Goal: Task Accomplishment & Management: Manage account settings

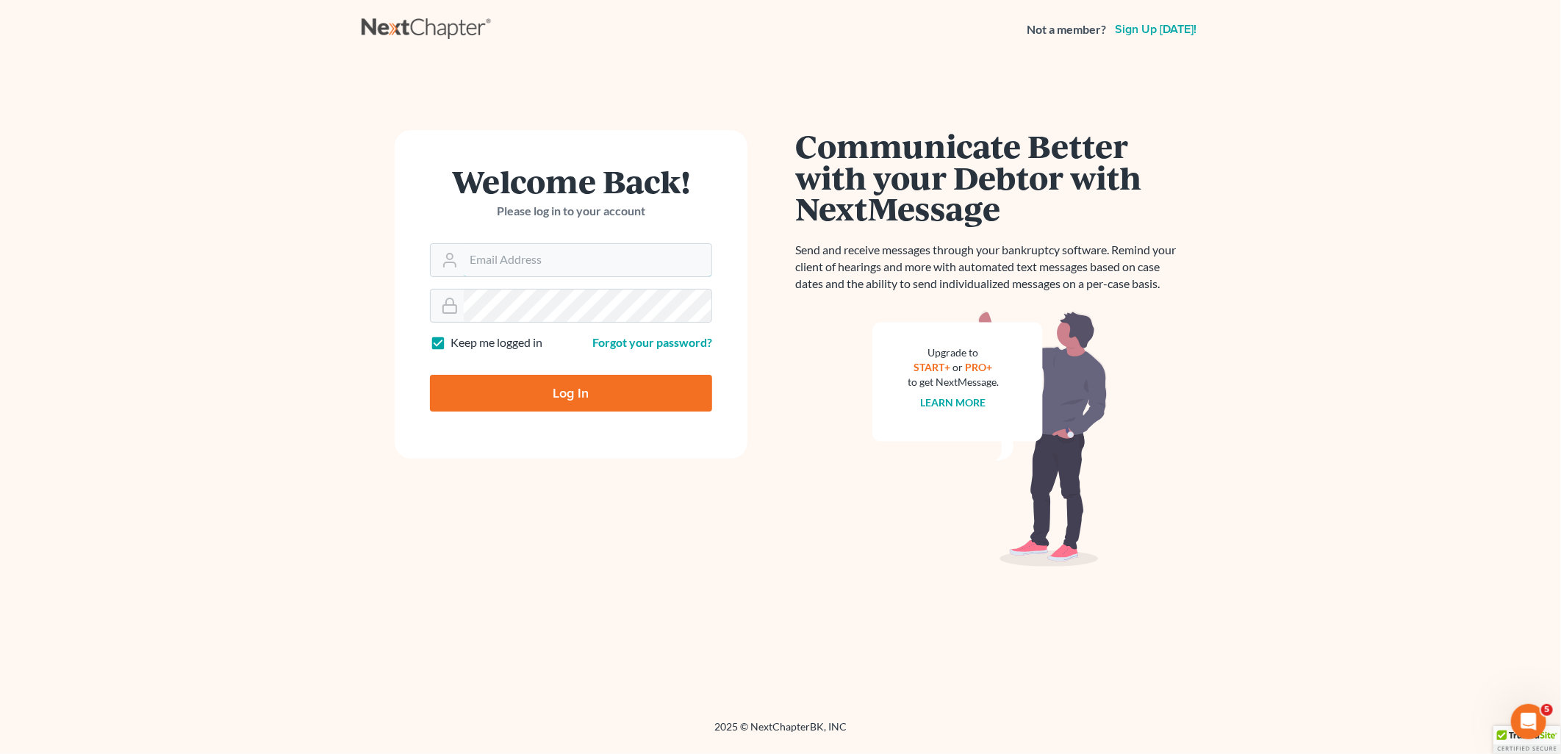
type input "[EMAIL_ADDRESS][DOMAIN_NAME]"
drag, startPoint x: 0, startPoint y: 0, endPoint x: 835, endPoint y: 458, distance: 952.4
click at [835, 458] on div "Communicate Better with your Debtor with NextMessage Send and receive messages …" at bounding box center [990, 348] width 390 height 437
click at [586, 403] on input "Log In" at bounding box center [571, 393] width 282 height 37
type input "Thinking..."
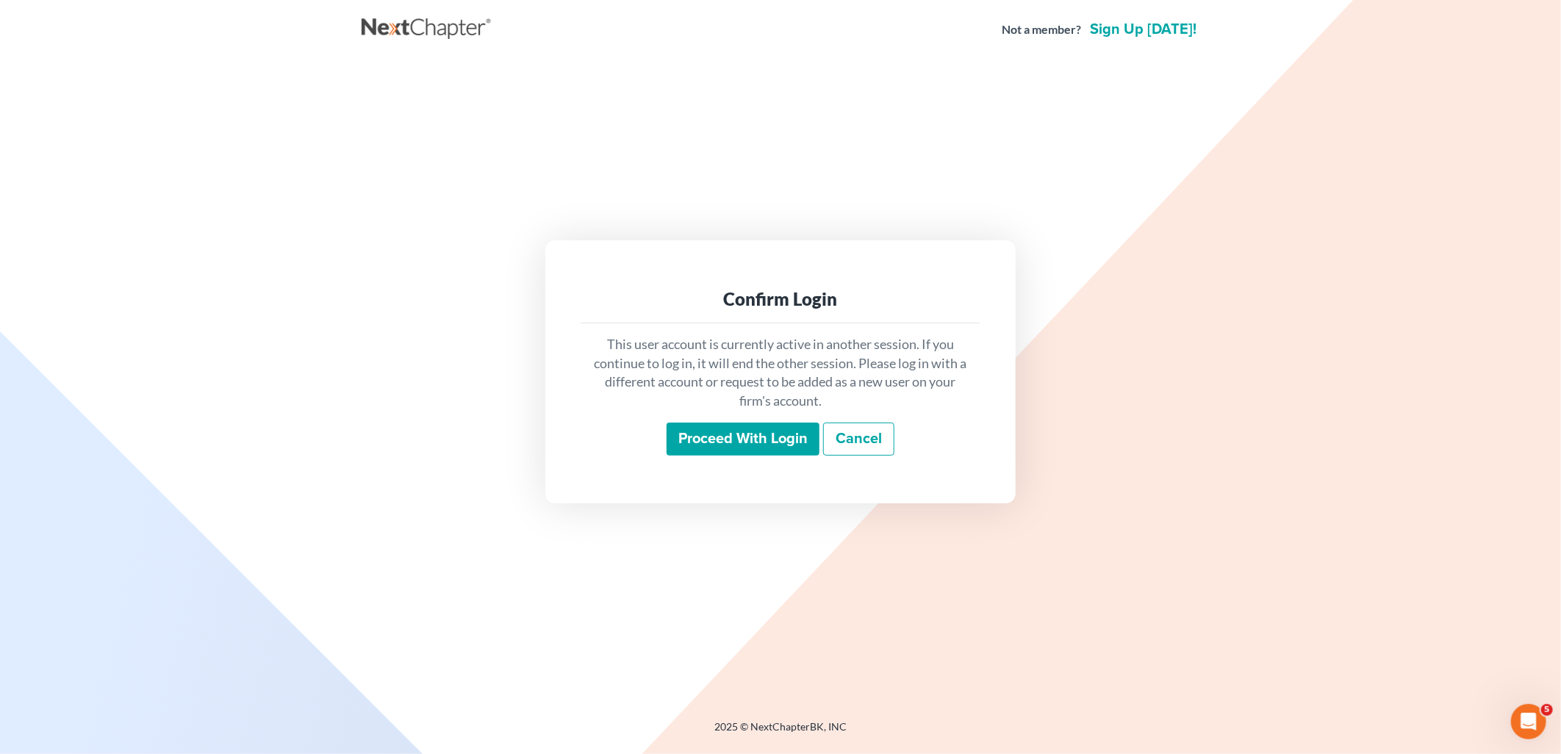
click at [765, 449] on input "Proceed with login" at bounding box center [743, 440] width 153 height 34
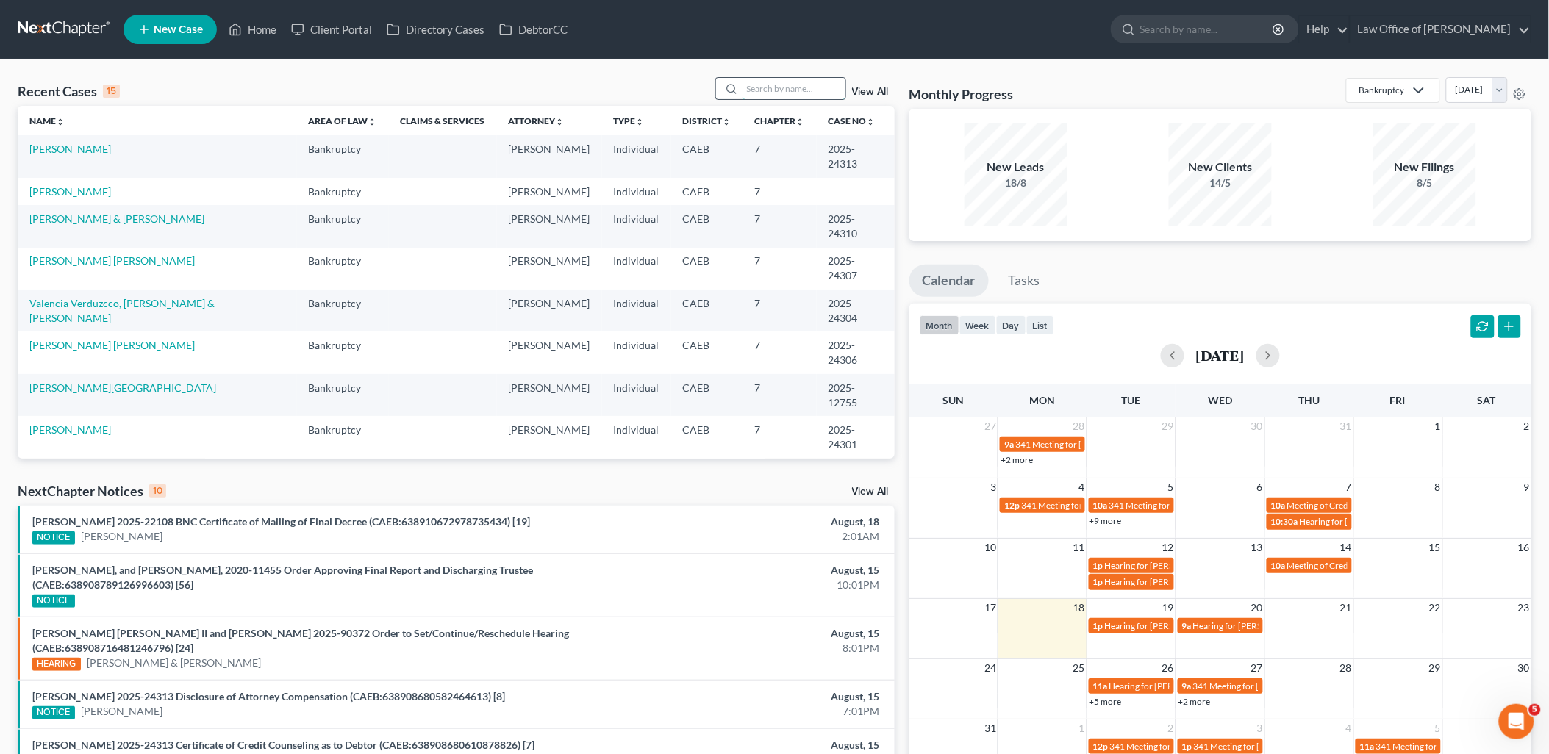
click at [816, 88] on input "search" at bounding box center [793, 88] width 103 height 21
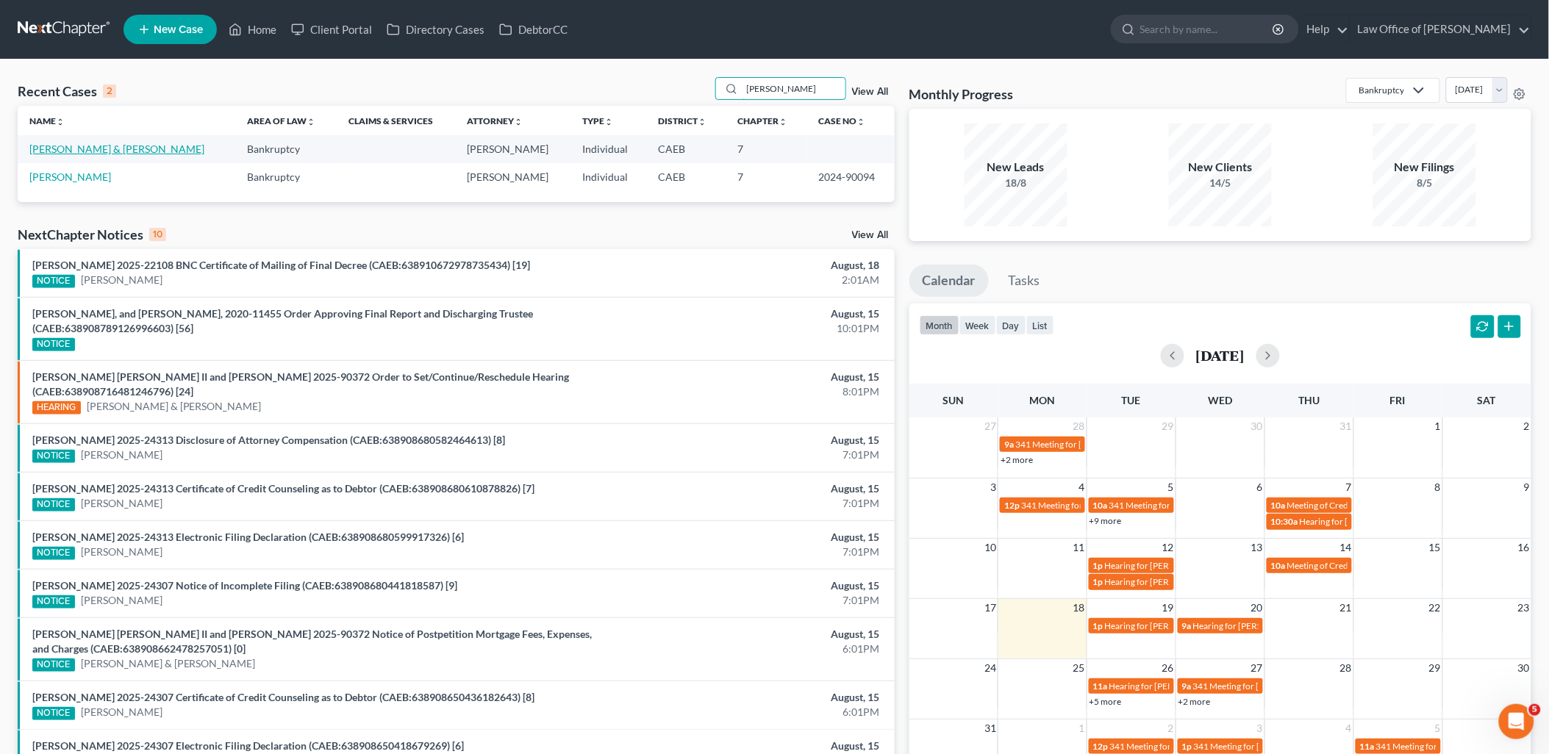
type input "rosales"
click at [84, 143] on link "Rosales, Guillermo & Maria" at bounding box center [116, 149] width 175 height 12
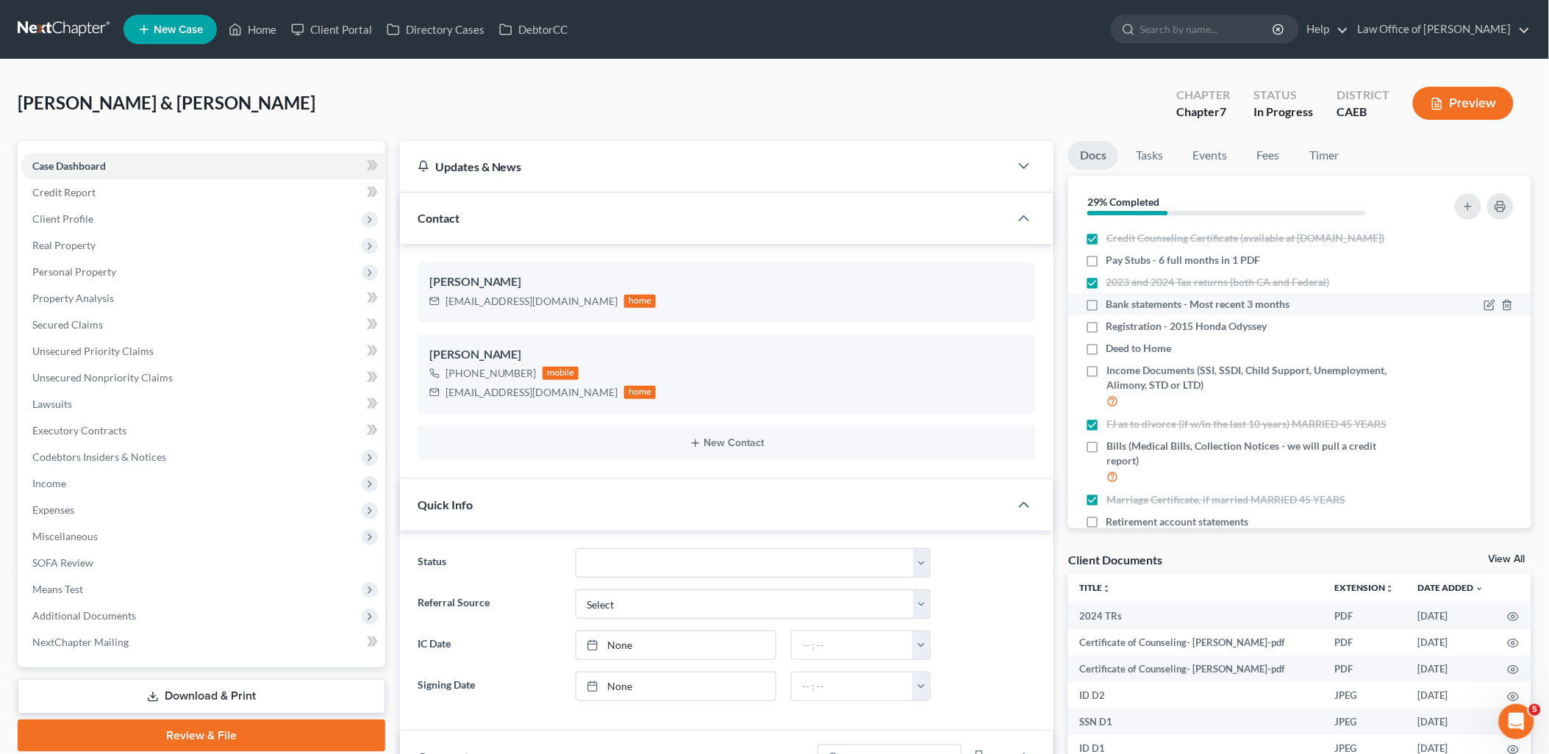
click at [1106, 312] on label "Bank statements - Most recent 3 months" at bounding box center [1198, 304] width 184 height 15
click at [1112, 307] on input "Bank statements - Most recent 3 months" at bounding box center [1117, 302] width 10 height 10
checkbox input "true"
click at [1106, 268] on label "Pay Stubs - 6 full months in 1 PDF" at bounding box center [1183, 260] width 154 height 15
click at [1112, 262] on input "Pay Stubs - 6 full months in 1 PDF" at bounding box center [1117, 258] width 10 height 10
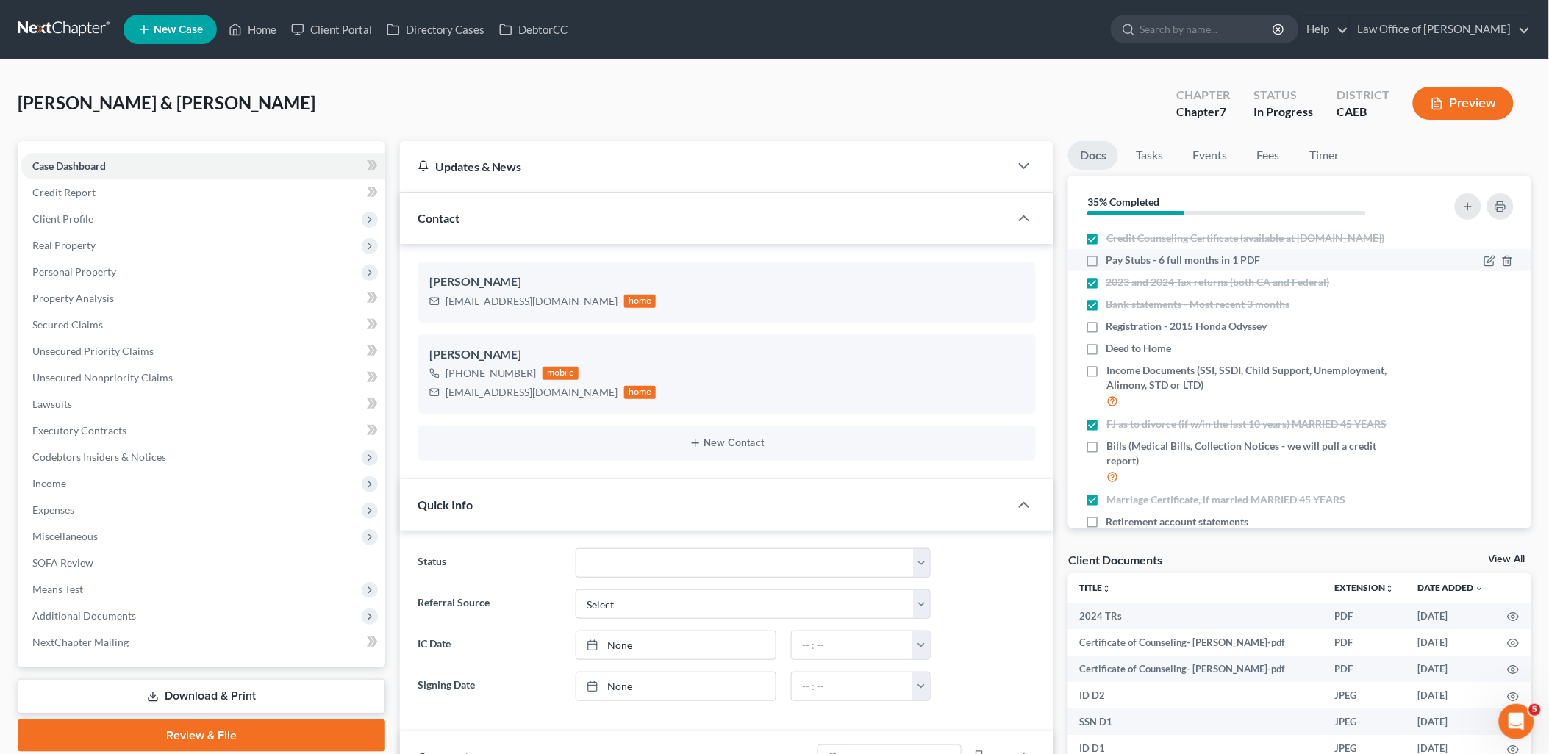
checkbox input "true"
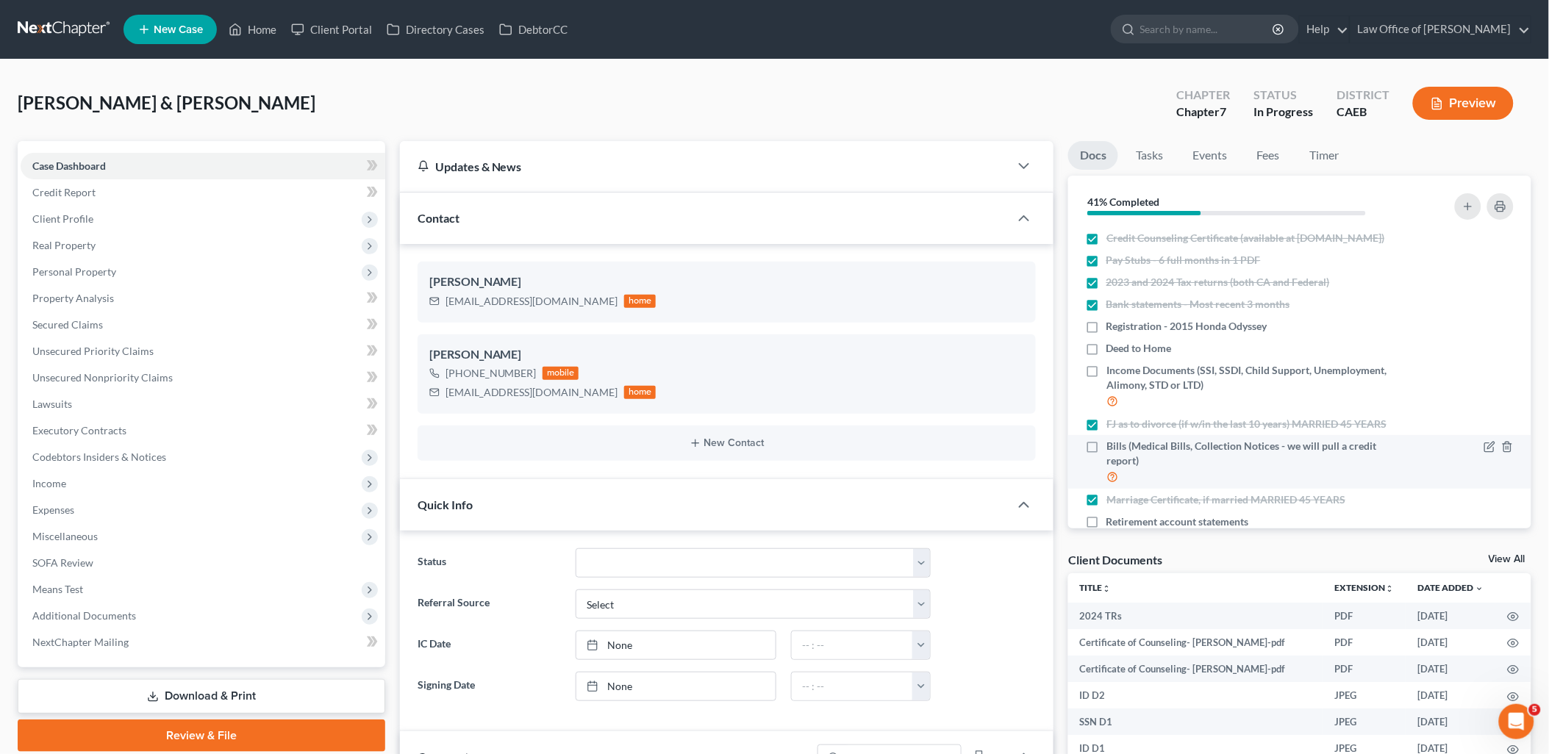
click at [1106, 459] on label "Bills (Medical Bills, Collection Notices - we will pull a credit report)" at bounding box center [1254, 462] width 296 height 46
click at [1112, 448] on input "Bills (Medical Bills, Collection Notices - we will pull a credit report)" at bounding box center [1117, 444] width 10 height 10
checkbox input "true"
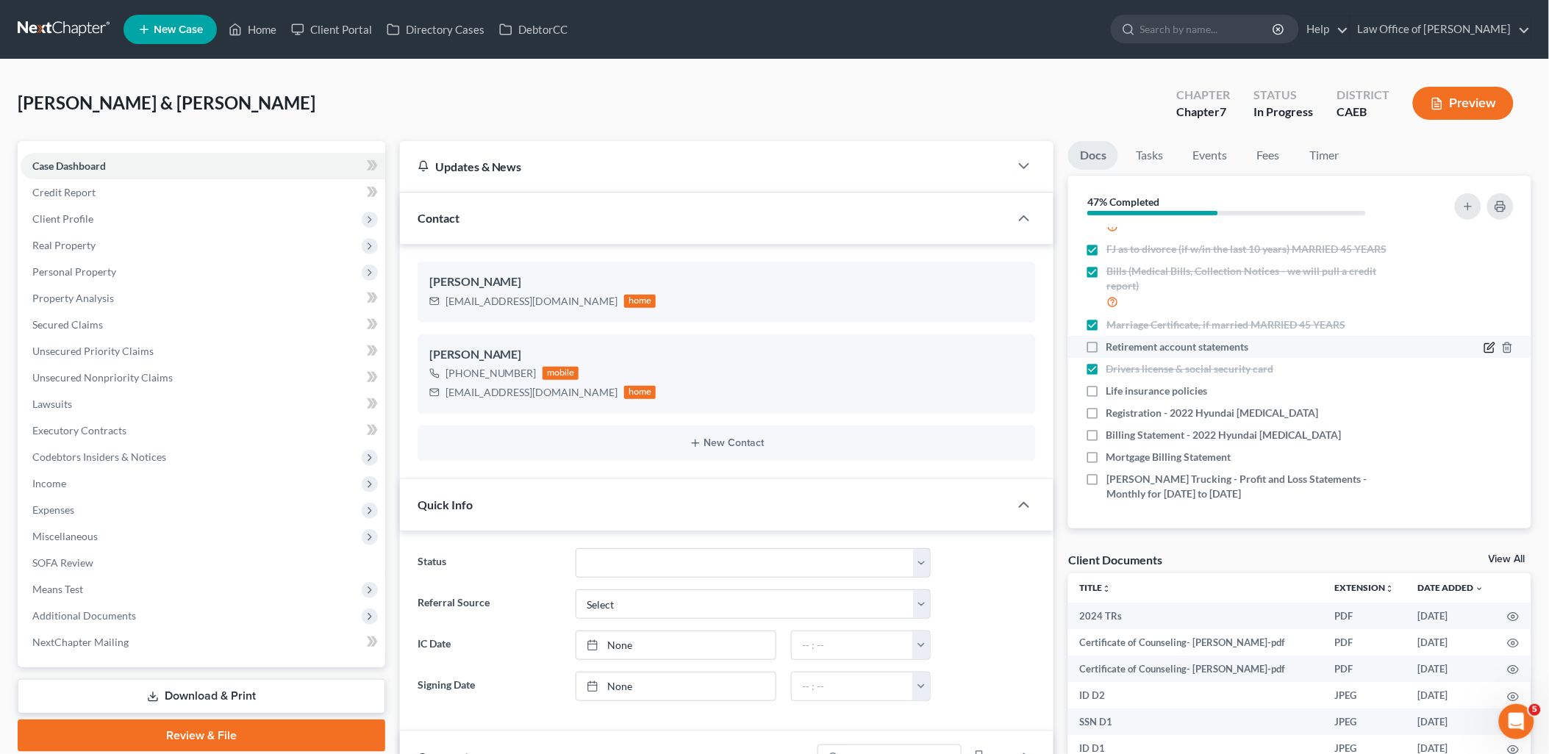
click at [1488, 345] on icon "button" at bounding box center [1491, 346] width 7 height 7
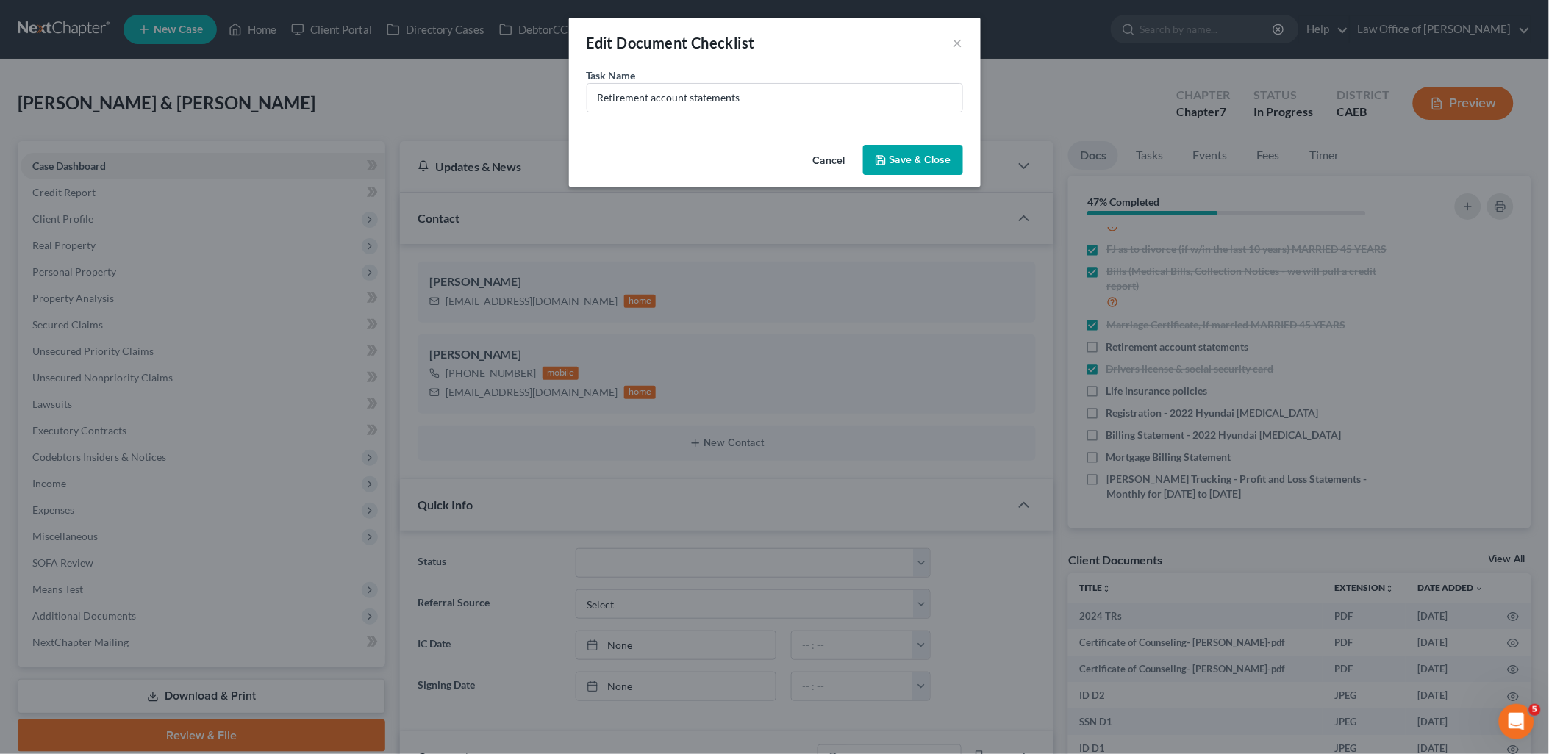
scroll to position [174, 0]
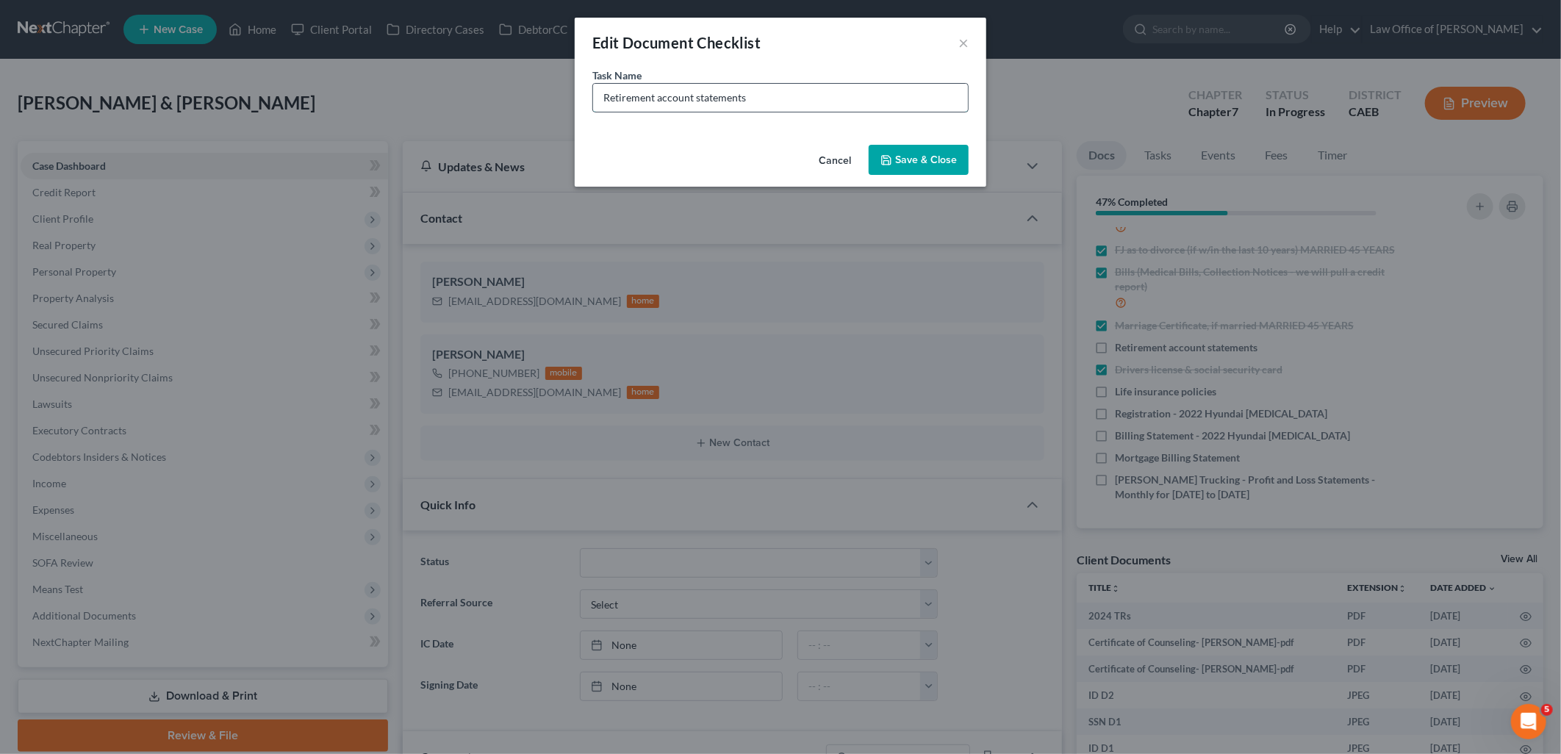
drag, startPoint x: 604, startPoint y: 90, endPoint x: 766, endPoint y: 110, distance: 162.9
click at [766, 110] on input "Retirement account statements" at bounding box center [780, 98] width 375 height 28
click at [802, 96] on input "Retirement account statements" at bounding box center [780, 98] width 375 height 28
paste input "Extractos de cuentas de jubilación"
type input "Retirement account statements ::: Extractos de cuentas de jubilación"
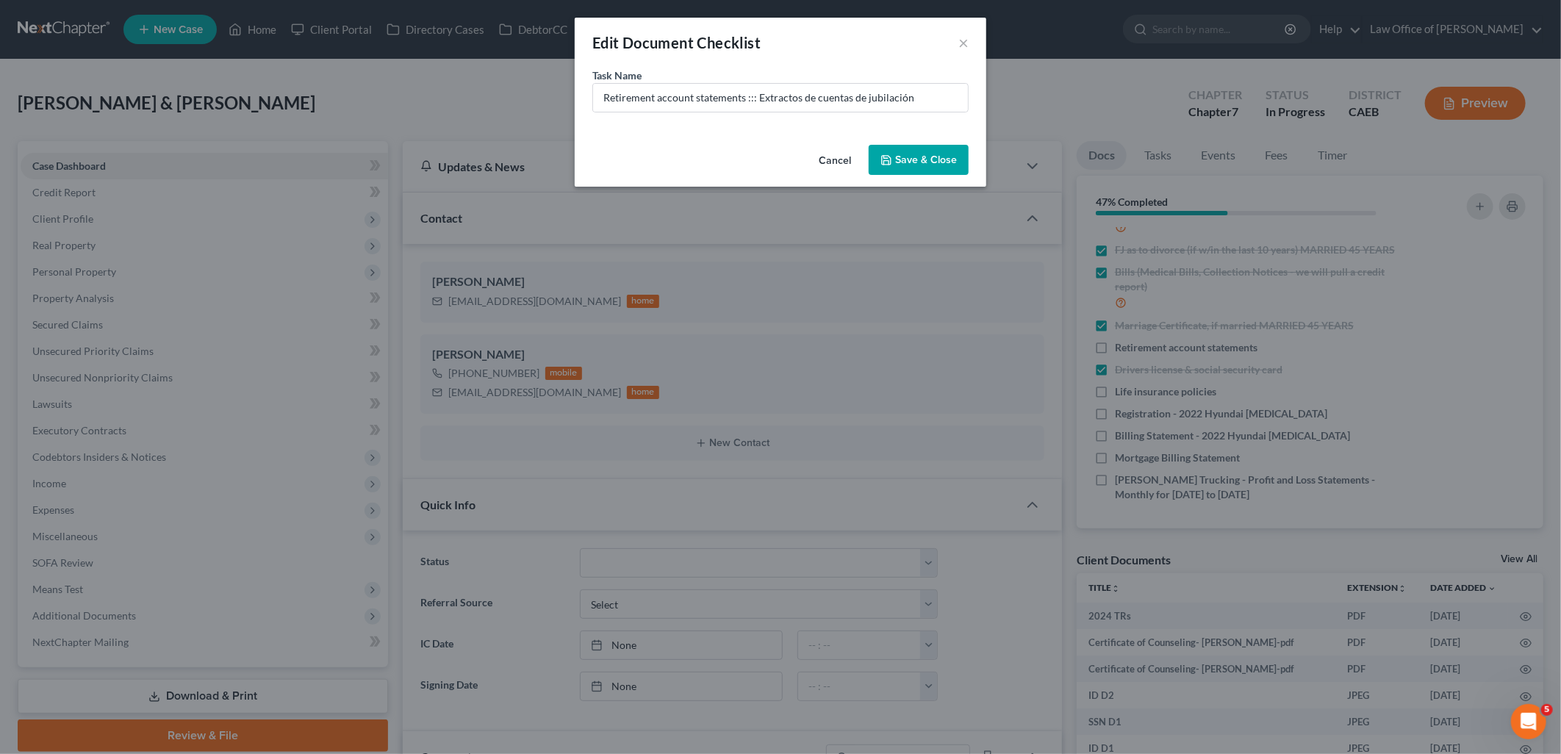
click at [892, 156] on icon "button" at bounding box center [887, 160] width 12 height 12
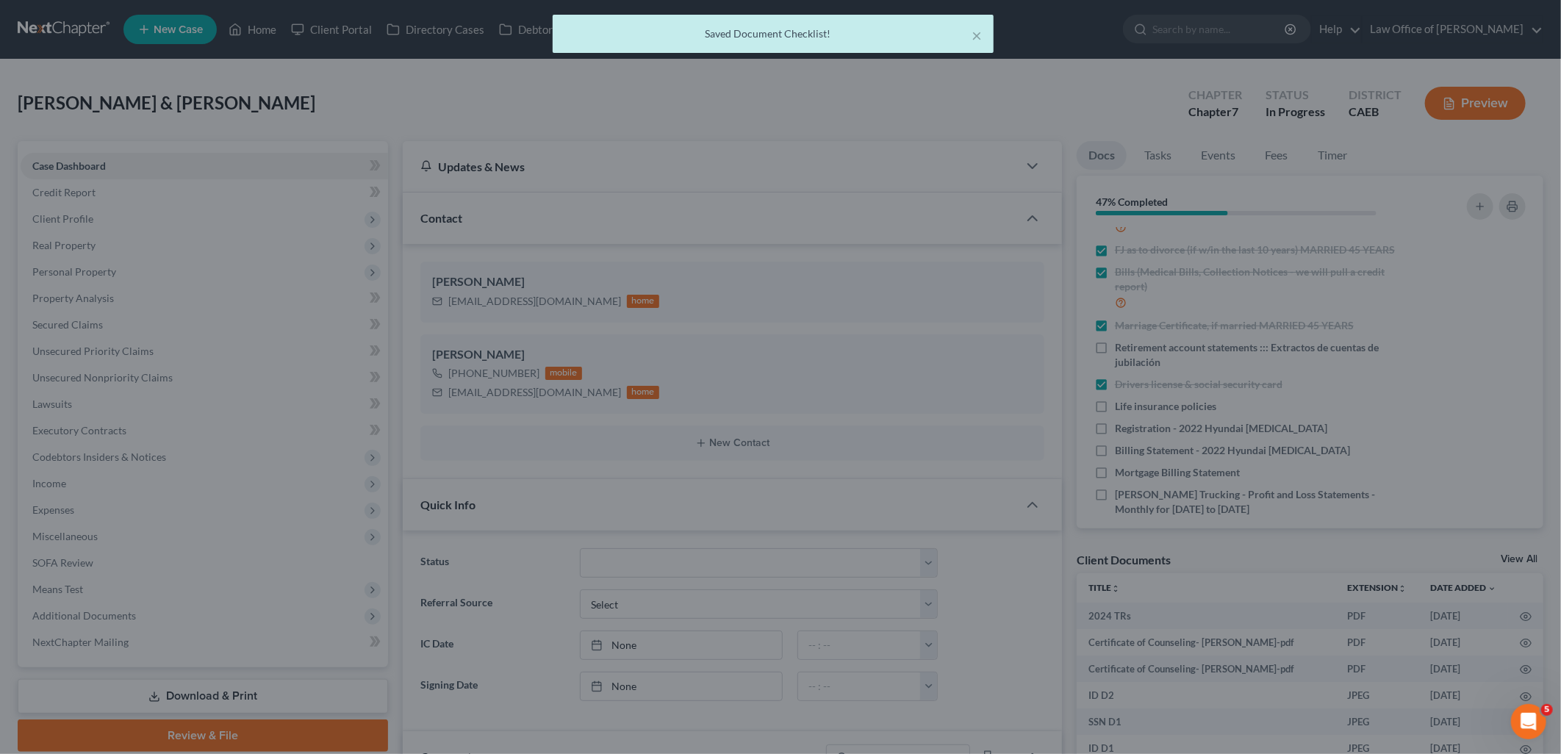
scroll to position [189, 0]
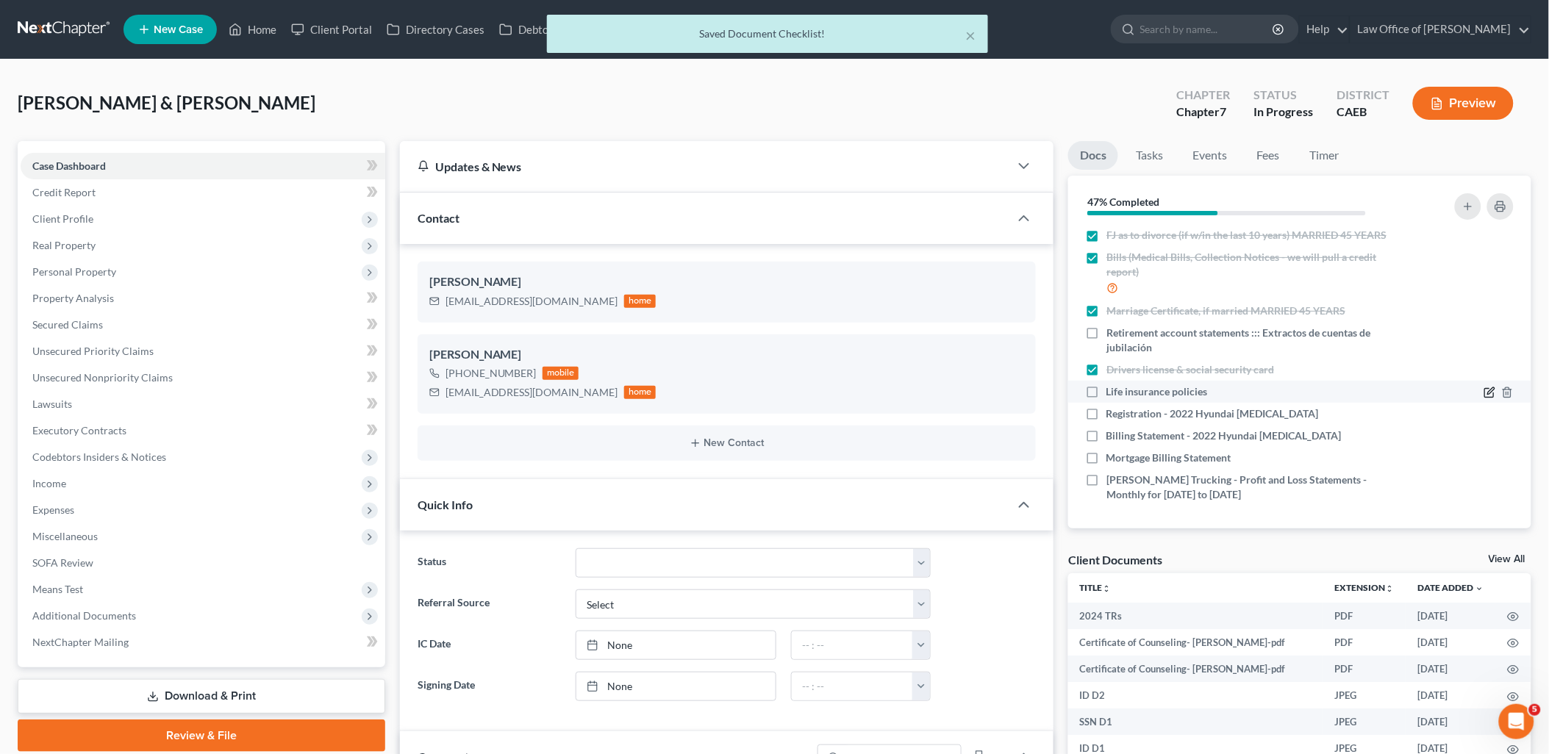
click at [1484, 398] on icon "button" at bounding box center [1490, 393] width 12 height 12
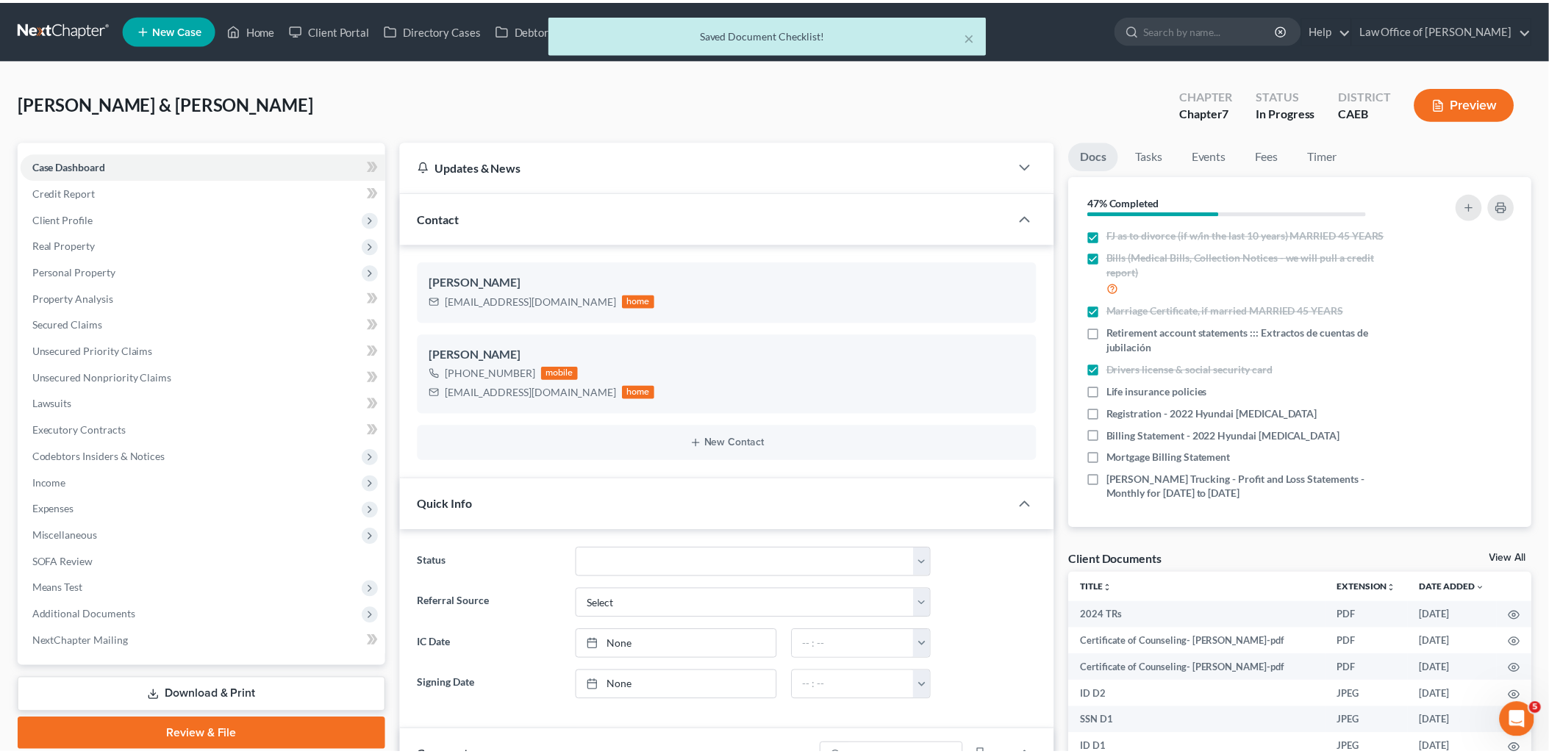
scroll to position [174, 0]
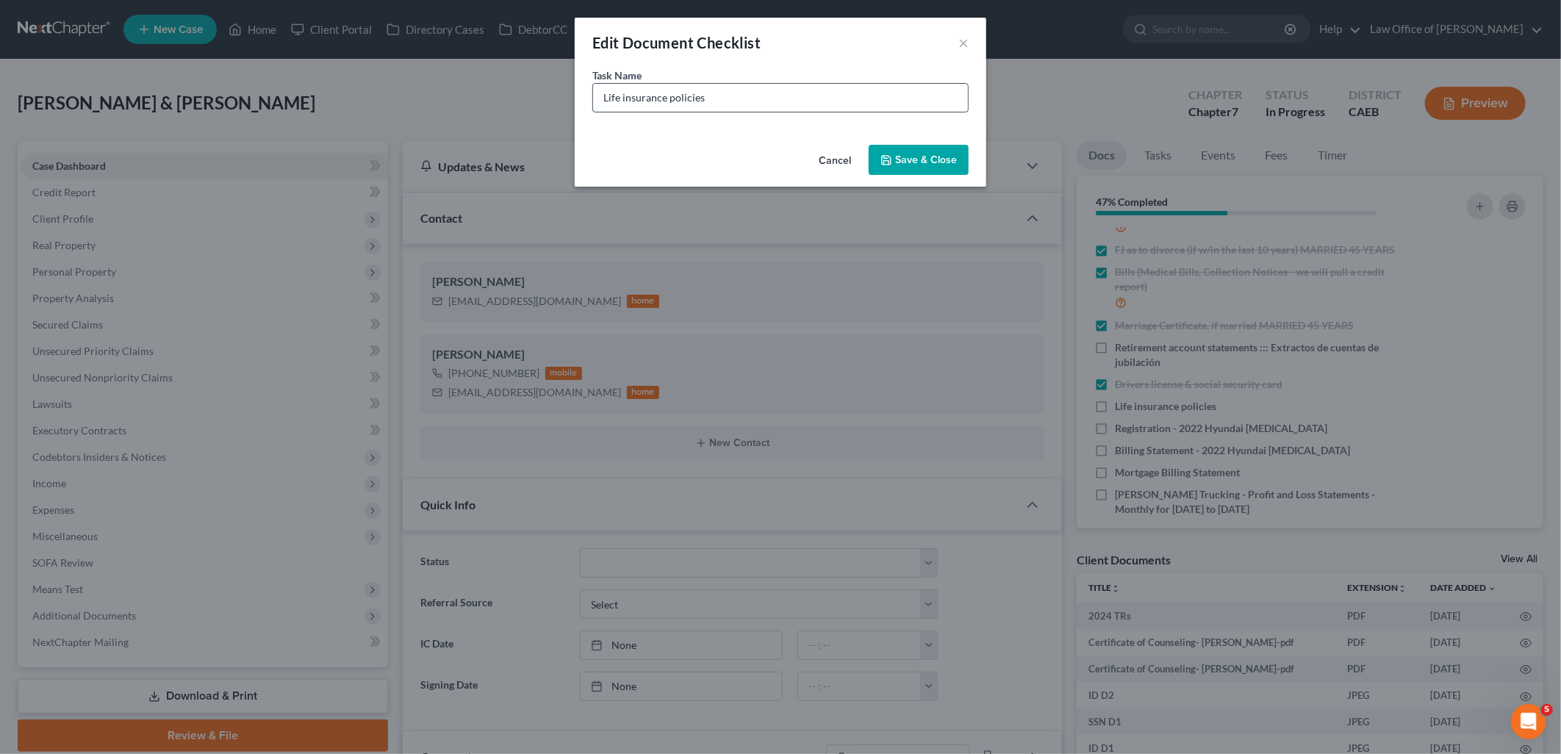
drag, startPoint x: 598, startPoint y: 92, endPoint x: 768, endPoint y: 103, distance: 170.9
click at [745, 101] on input "Life insurance policies" at bounding box center [780, 98] width 375 height 28
click at [746, 101] on input "Life insurance policies" at bounding box center [780, 98] width 375 height 28
drag, startPoint x: 745, startPoint y: 100, endPoint x: 560, endPoint y: 97, distance: 185.3
click at [560, 97] on div "Edit Document Checklist × Task Name * Life insurance policies Cancel Save & Clo…" at bounding box center [780, 377] width 1561 height 754
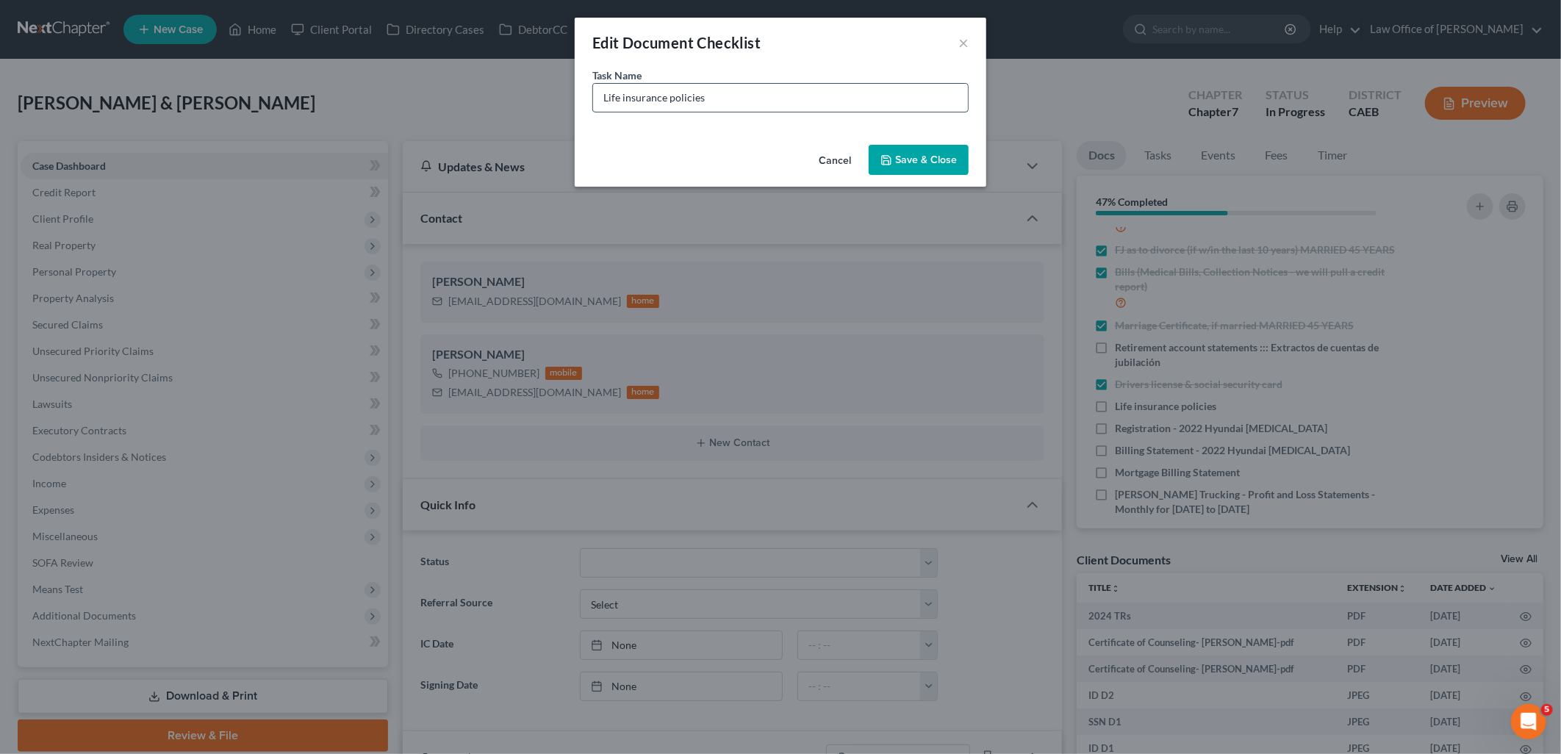
click at [758, 98] on input "Life insurance policies" at bounding box center [780, 98] width 375 height 28
paste input "Pólizas de seguro de vida"
type input "Life insurance policies:::: Pólizas de seguro de vida"
click at [892, 173] on button "Save & Close" at bounding box center [919, 160] width 100 height 31
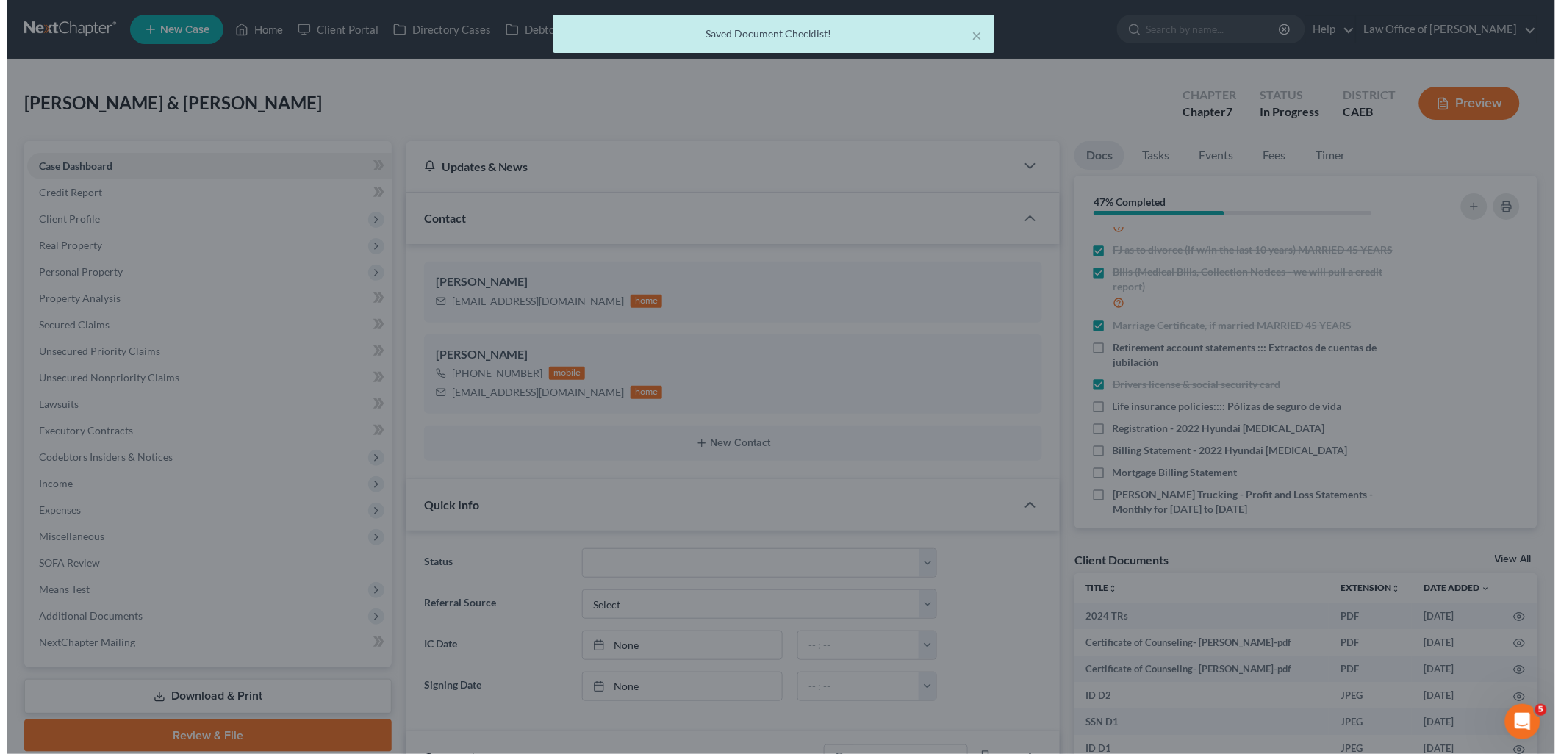
scroll to position [189, 0]
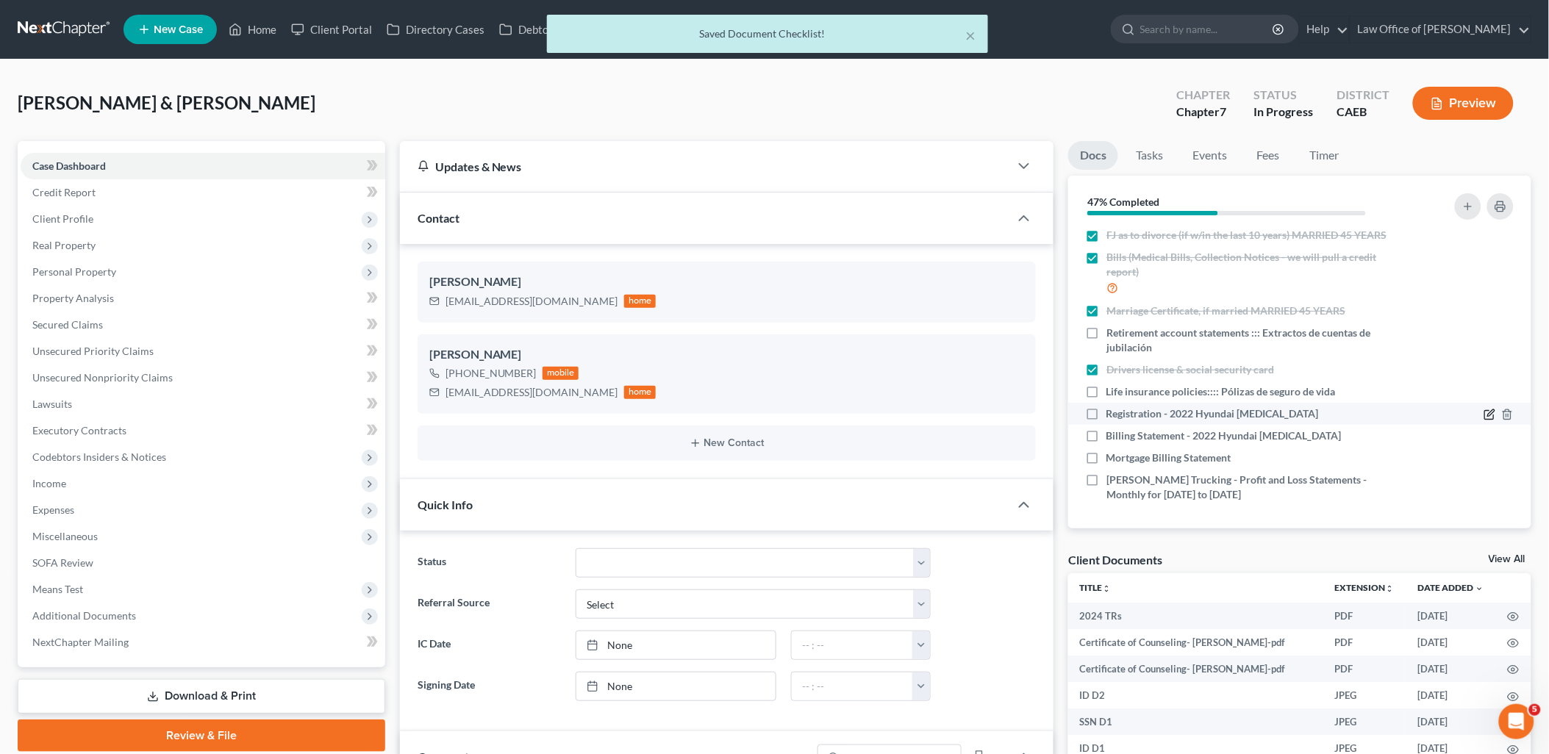
click at [1484, 420] on icon "button" at bounding box center [1490, 415] width 12 height 12
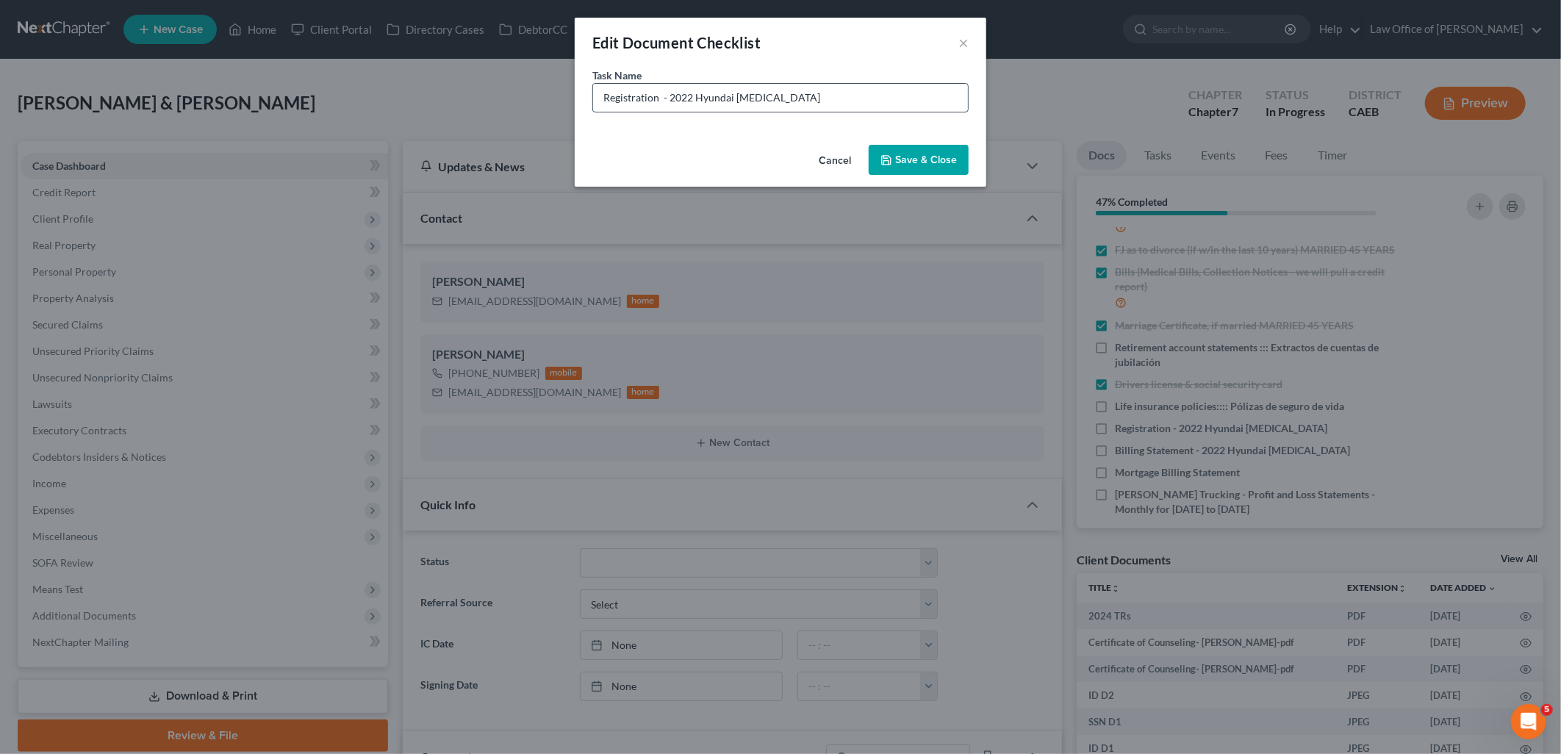
drag, startPoint x: 605, startPoint y: 92, endPoint x: 801, endPoint y: 94, distance: 196.3
click at [788, 92] on input "Registration - 2022 Hyundai Sonata" at bounding box center [780, 98] width 375 height 28
click at [798, 101] on input "Registration - 2022 Hyundai Sonata" at bounding box center [780, 98] width 375 height 28
paste input "Registro - Hyundai Sonata 2022"
type input "Registration - 2022 Hyundai Sonata ::::: Registro - Hyundai Sonata 2022"
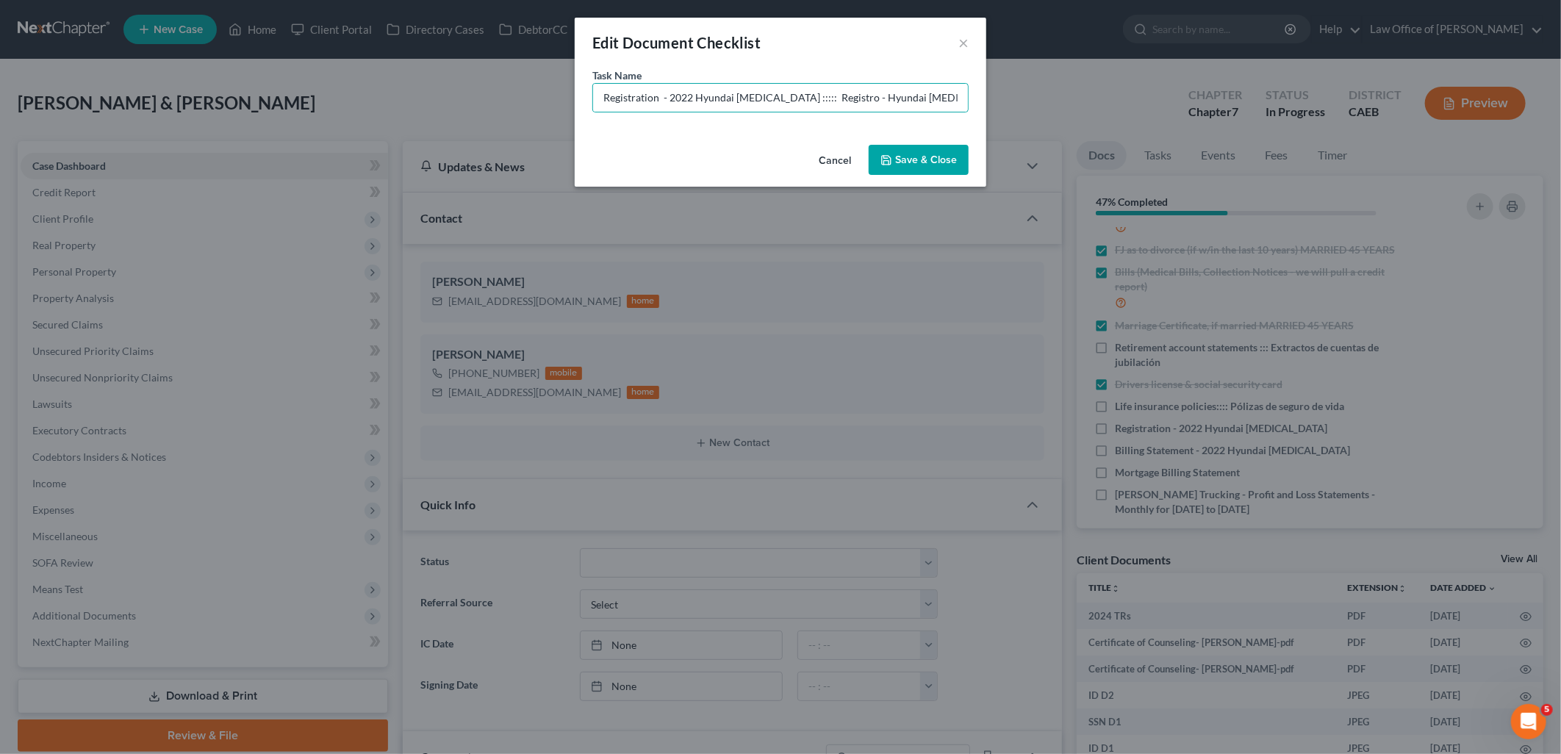
drag, startPoint x: 927, startPoint y: 165, endPoint x: 936, endPoint y: 182, distance: 19.1
click at [924, 164] on button "Save & Close" at bounding box center [919, 160] width 100 height 31
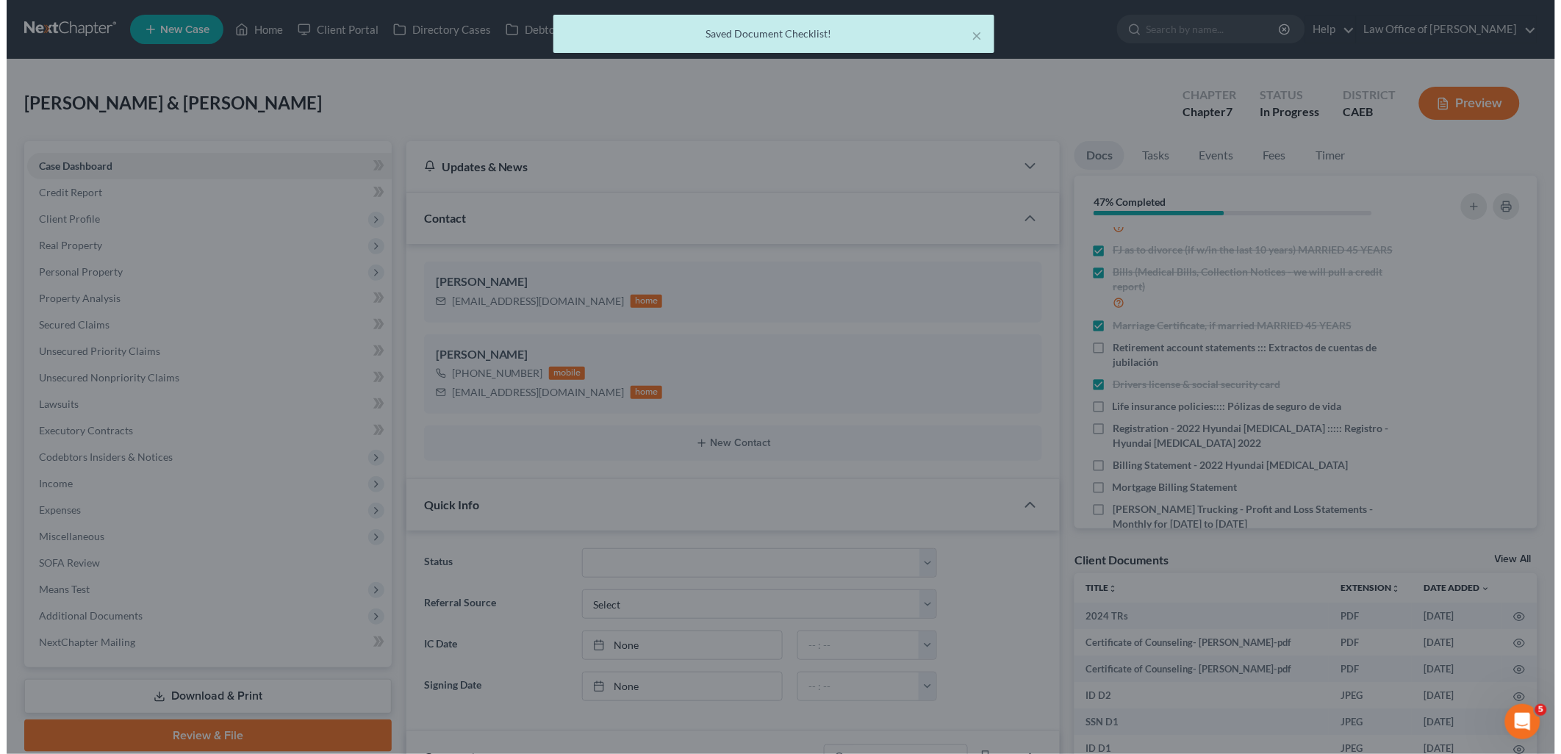
scroll to position [189, 0]
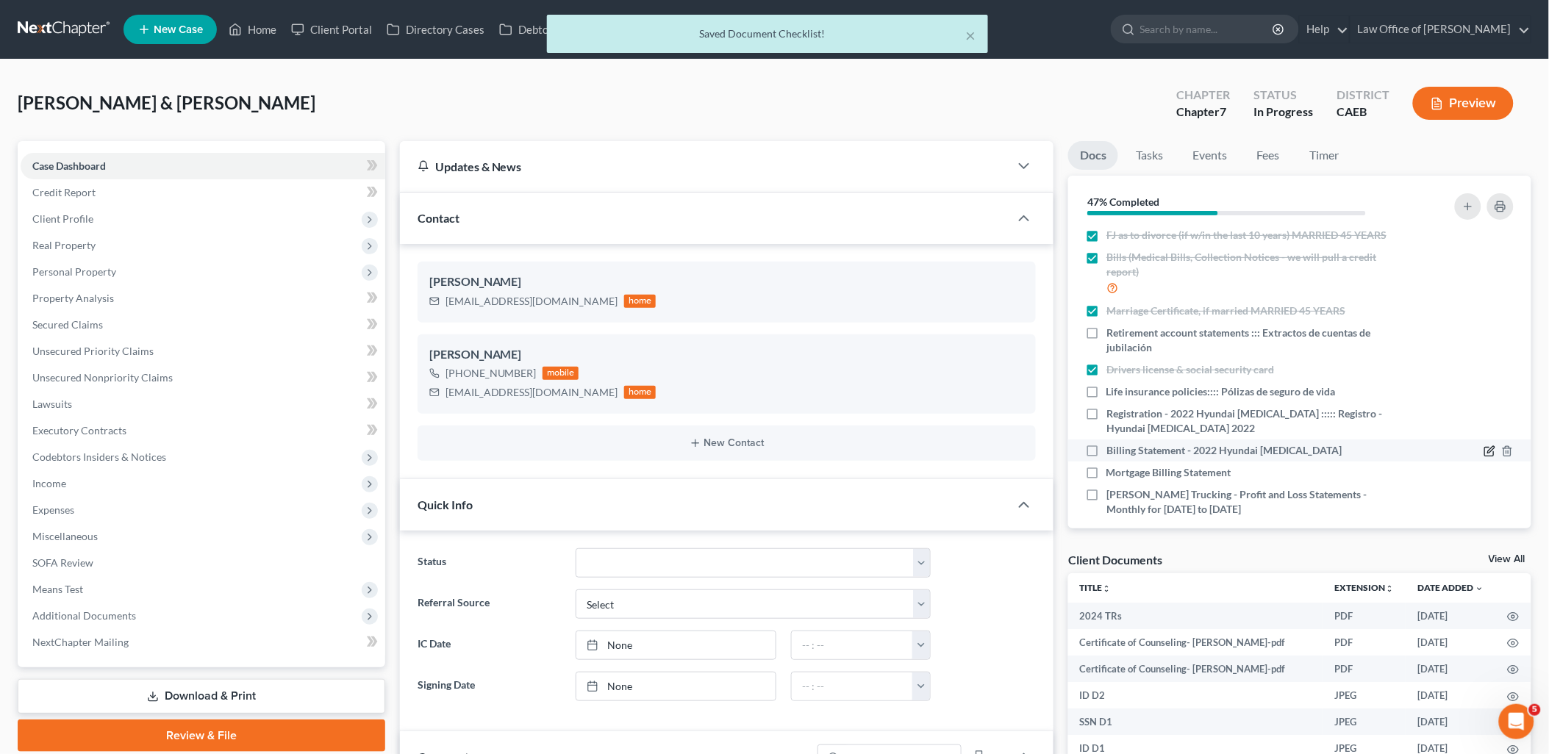
click at [1484, 457] on icon "button" at bounding box center [1490, 451] width 12 height 12
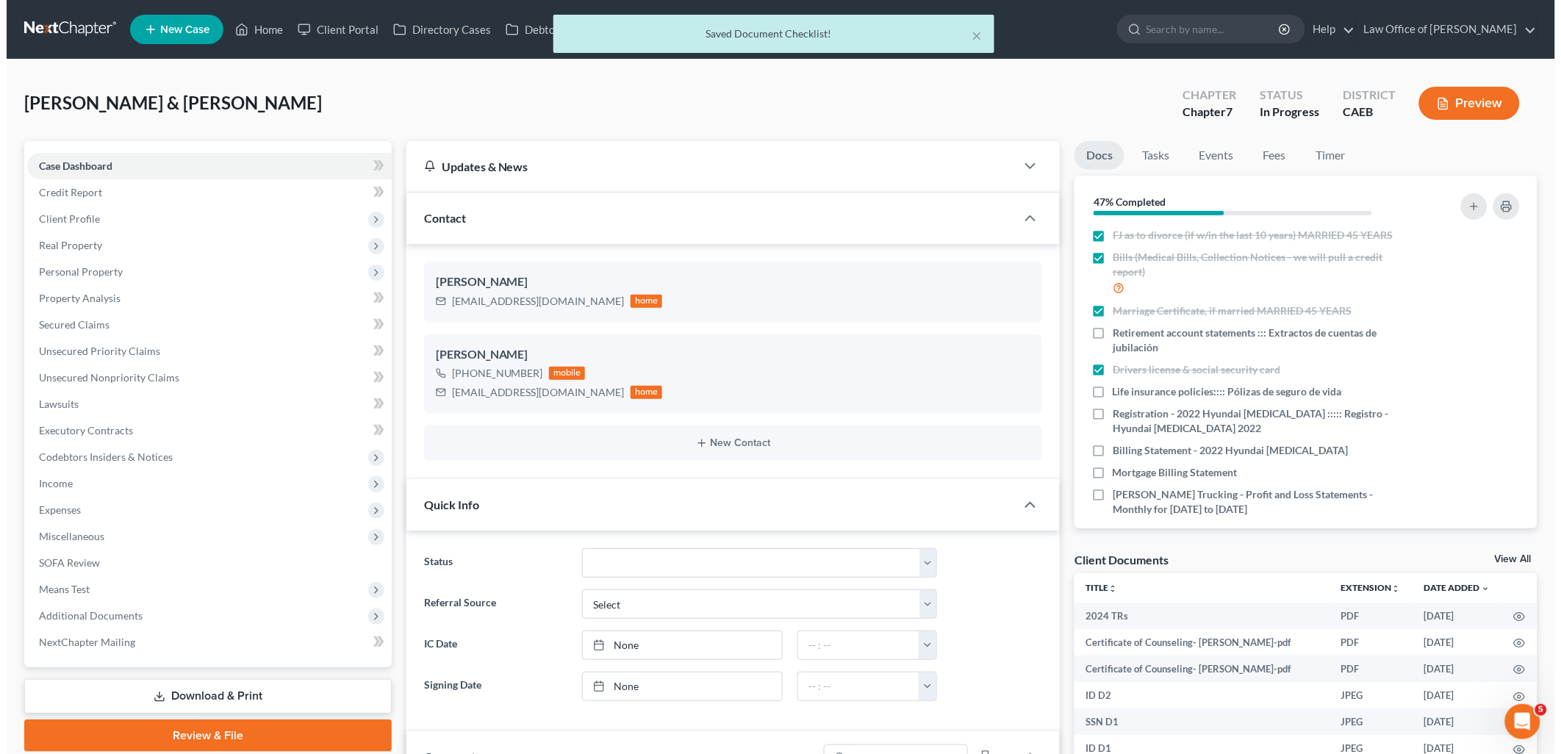
scroll to position [174, 0]
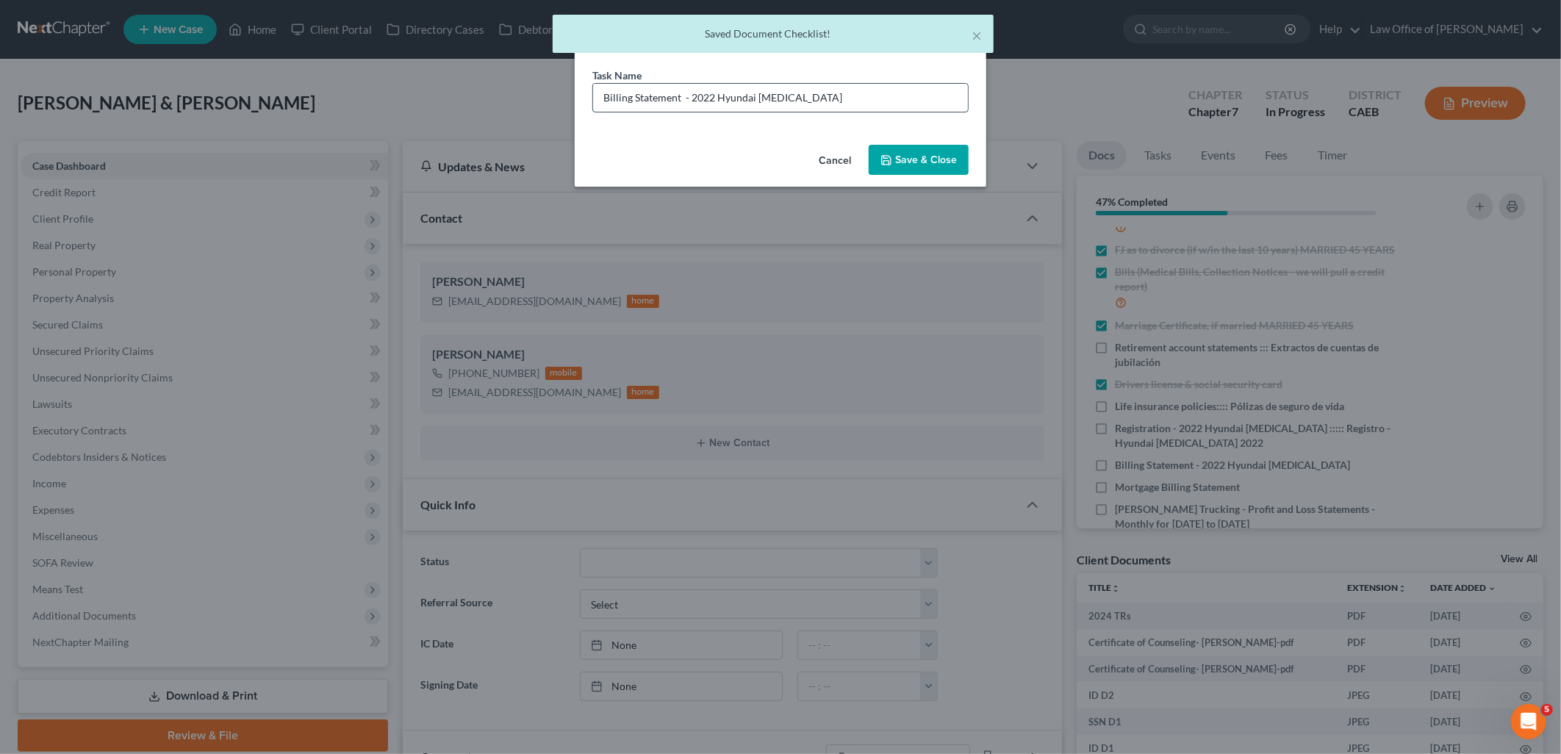
click at [599, 96] on input "Billing Statement - 2022 Hyundai Sonata" at bounding box center [780, 98] width 375 height 28
drag, startPoint x: 601, startPoint y: 98, endPoint x: 820, endPoint y: 107, distance: 219.3
click at [820, 107] on input "Billing Statement - 2022 Hyundai Sonata" at bounding box center [780, 98] width 375 height 28
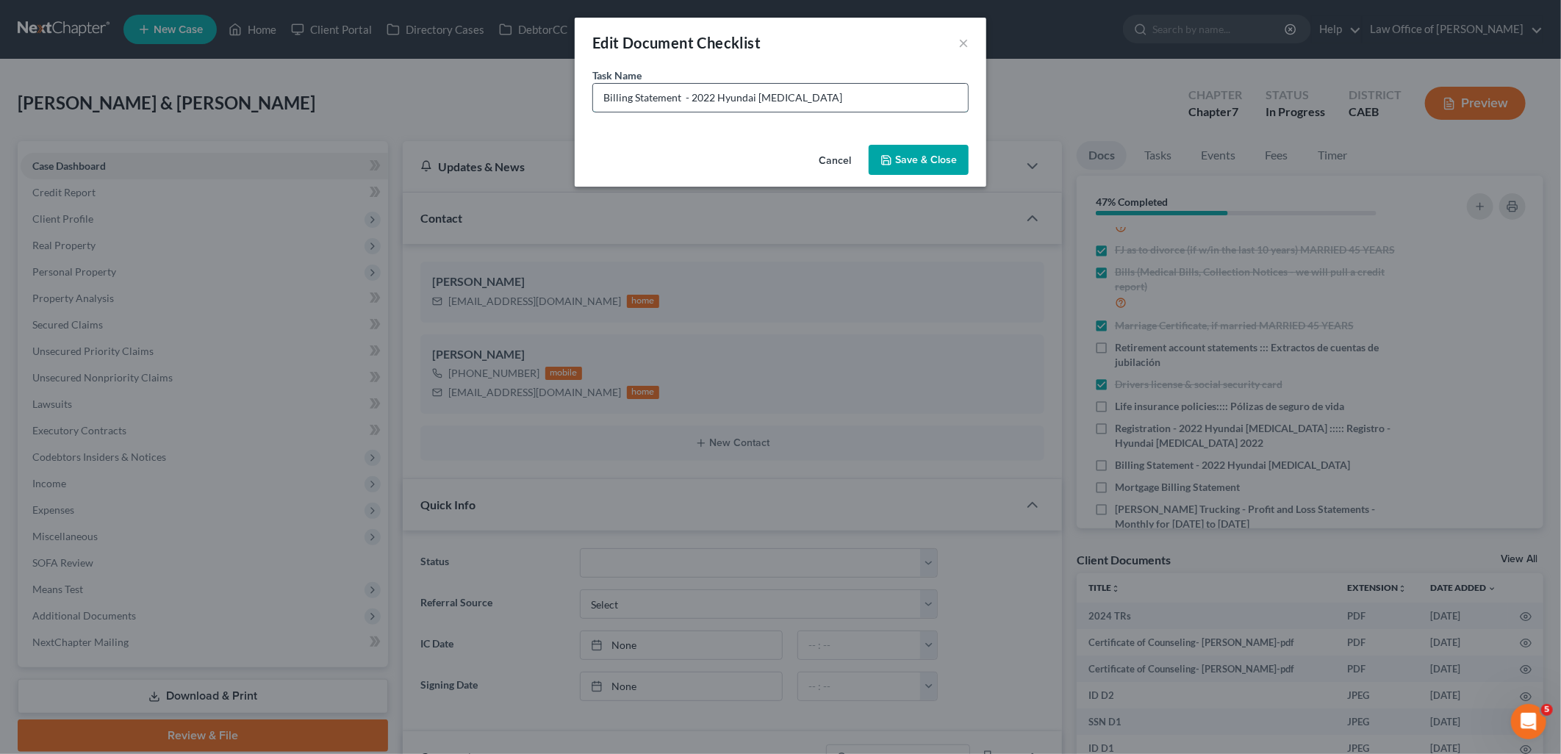
click at [850, 101] on input "Billing Statement - 2022 Hyundai Sonata" at bounding box center [780, 98] width 375 height 28
click at [848, 99] on input "Billing Statement - 2022 Hyundai Sonata" at bounding box center [780, 98] width 375 height 28
paste input "Estado de Cuenta - Hyundai Sonata 2022"
type input "Billing Statement - 2022 Hyundai Sonata :::: Estado de Cuenta - Hyundai Sonata …"
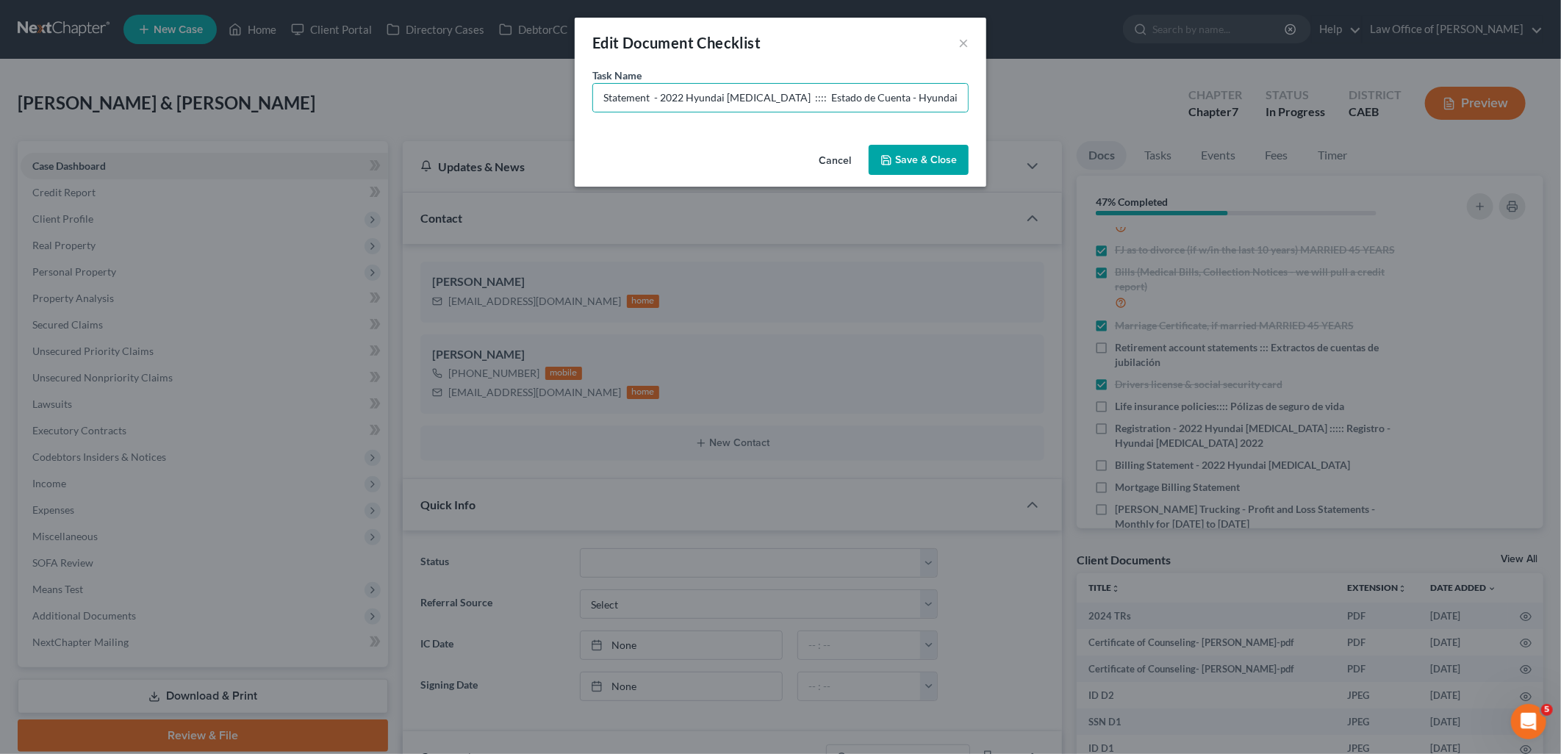
click at [925, 168] on button "Save & Close" at bounding box center [919, 160] width 100 height 31
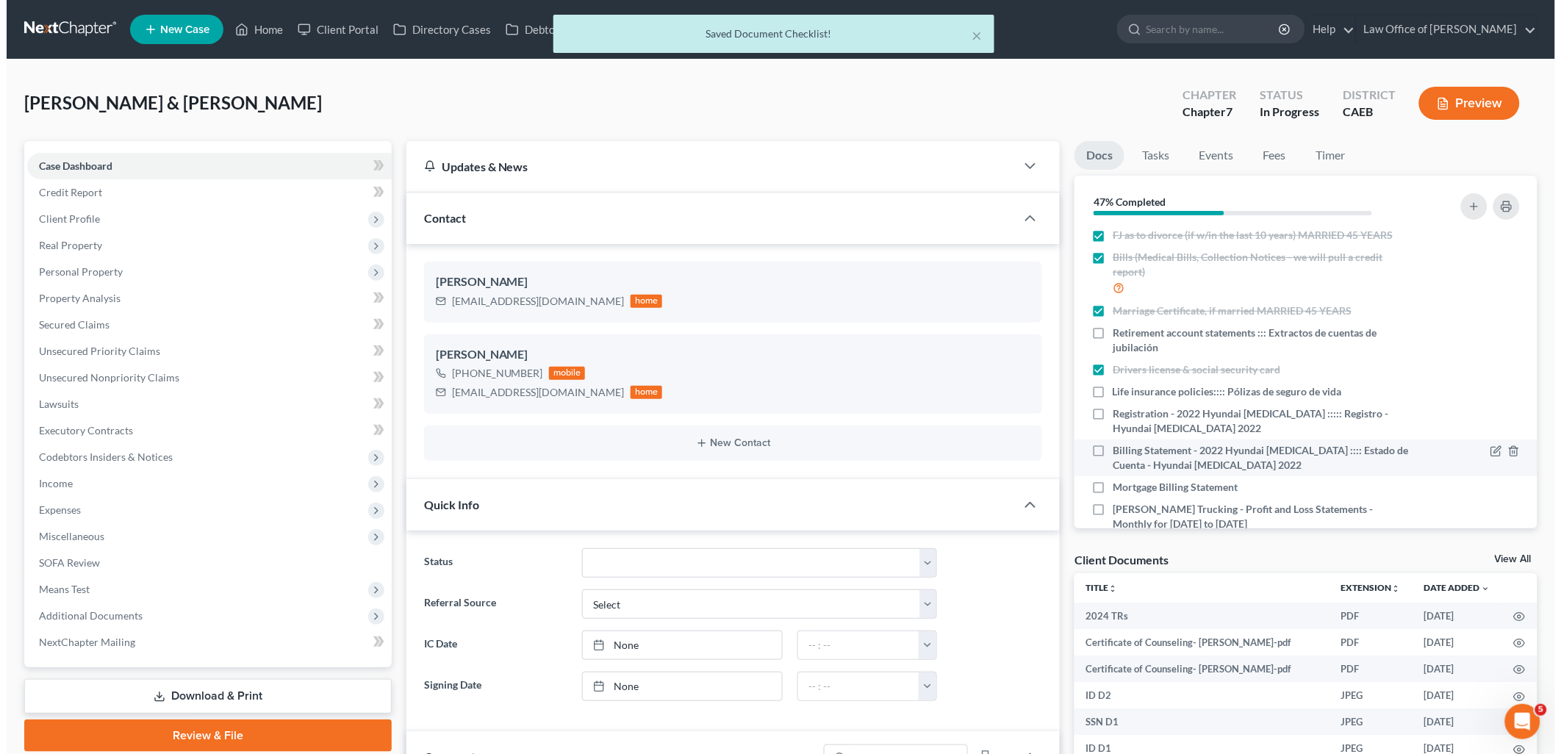
scroll to position [233, 0]
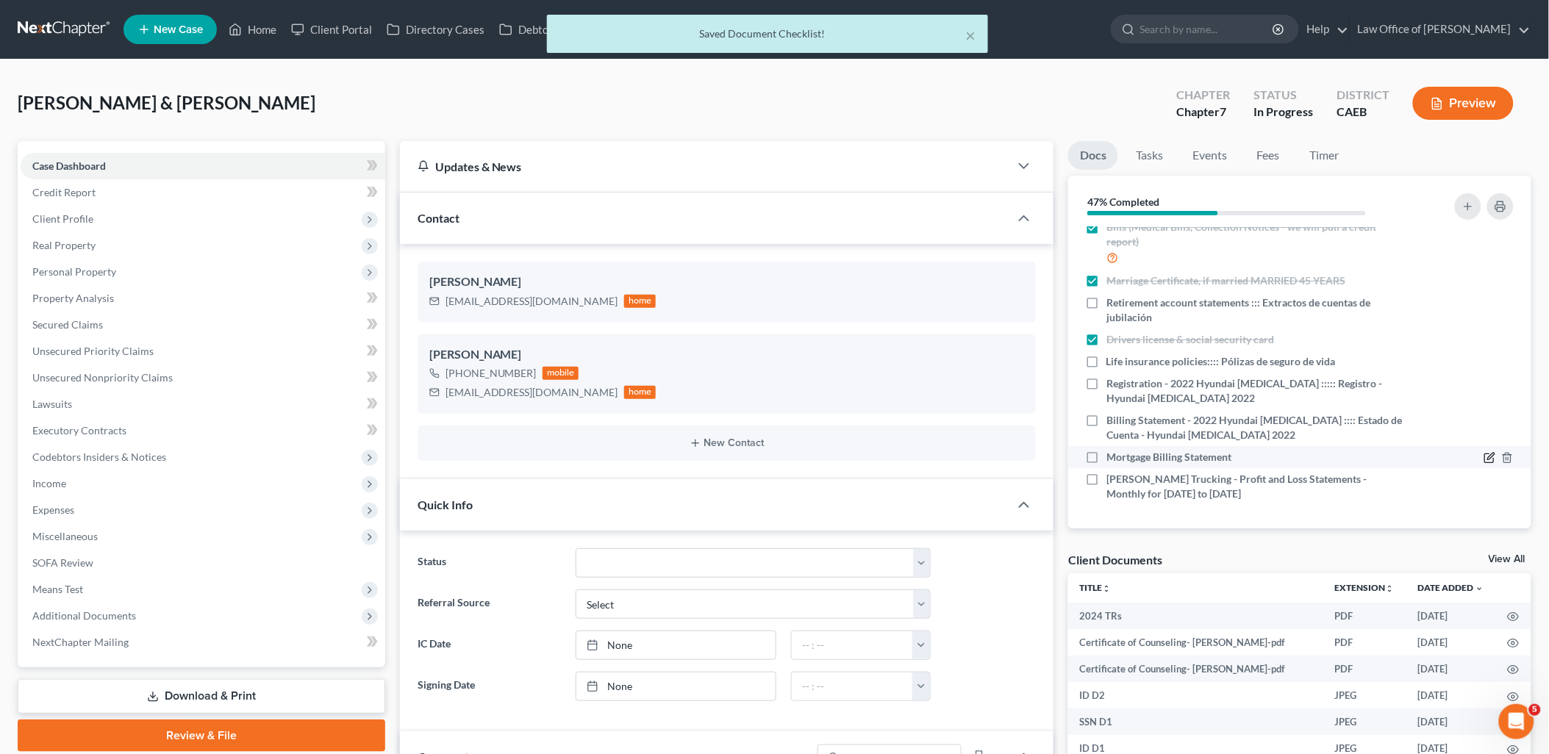
click at [1484, 459] on icon "button" at bounding box center [1490, 458] width 12 height 12
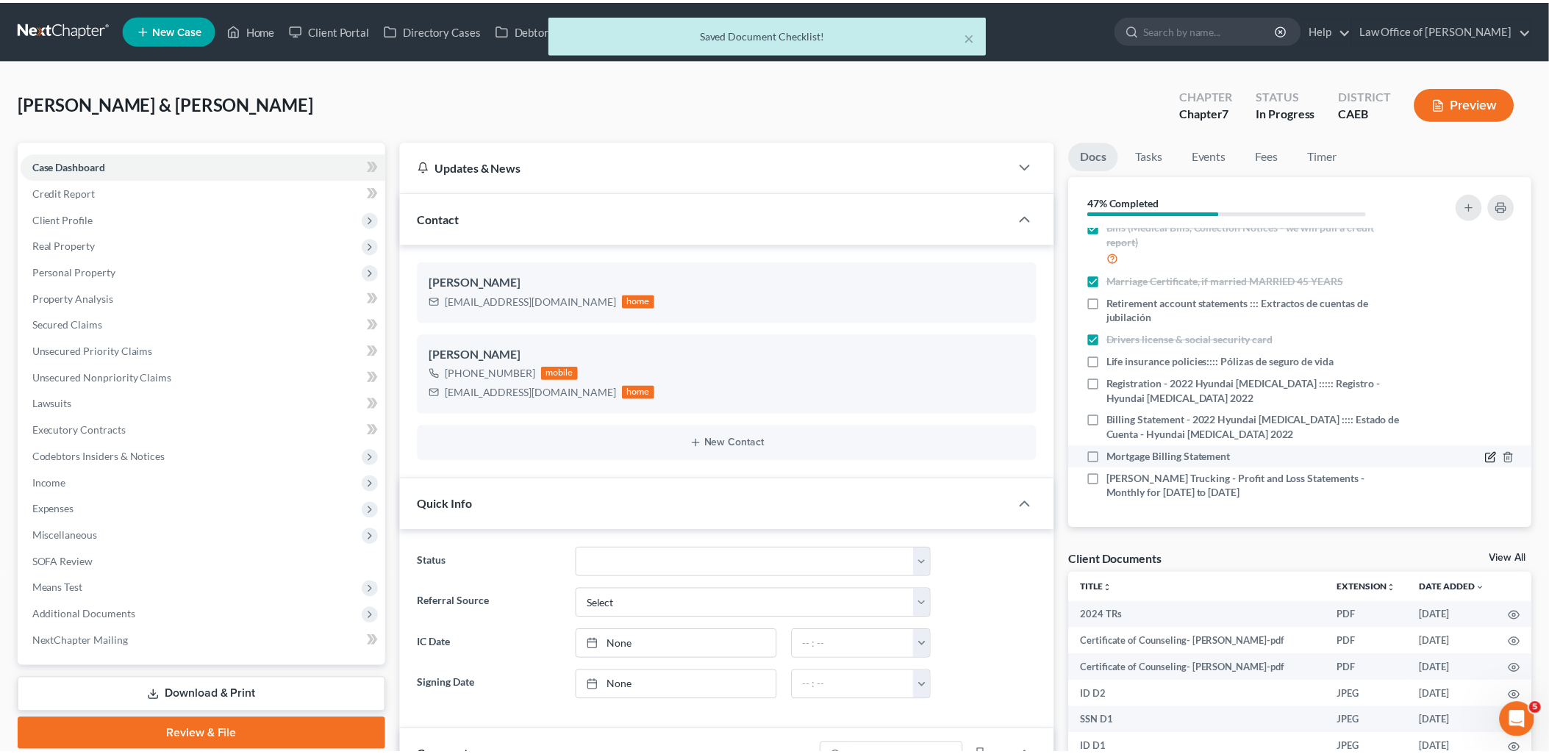
scroll to position [218, 0]
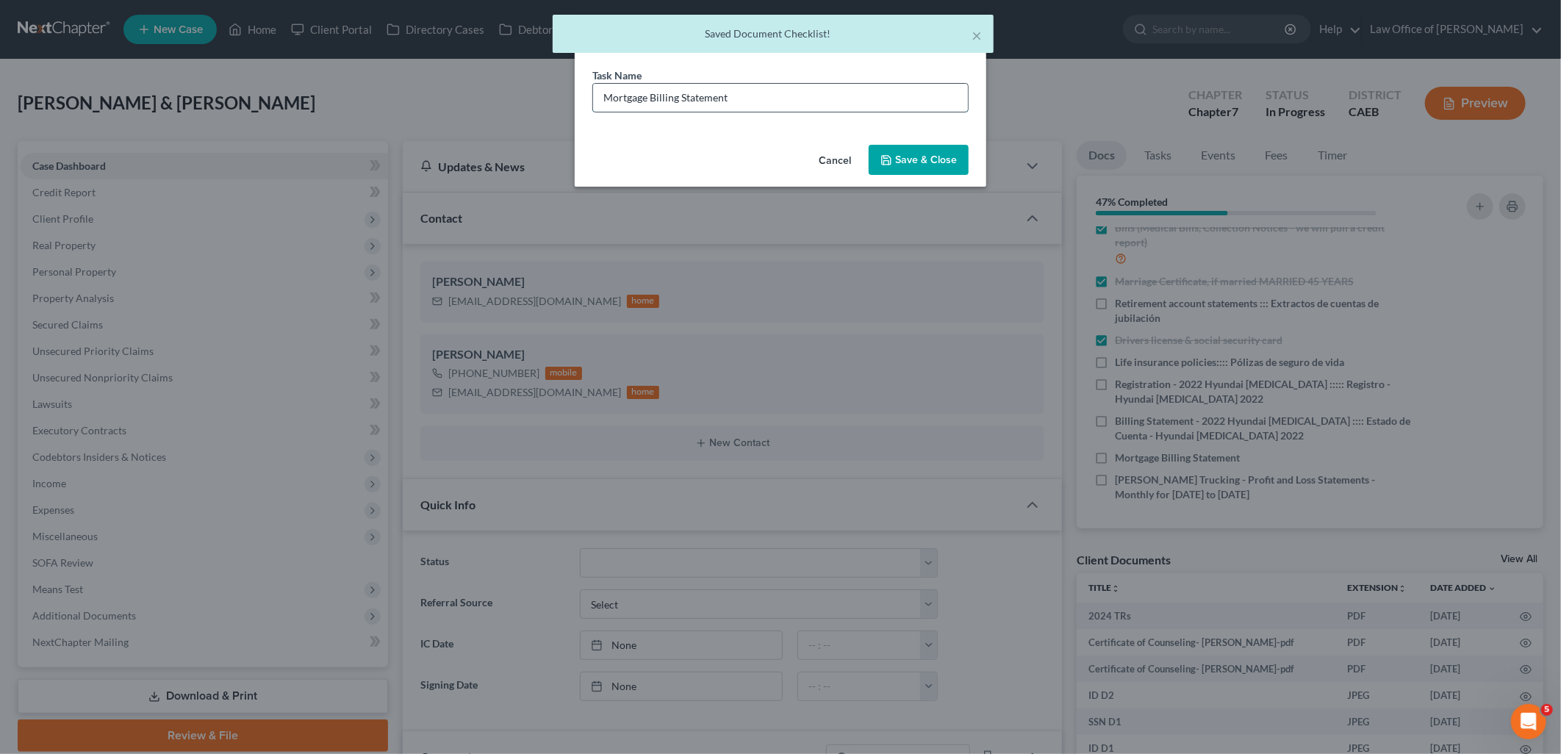
drag, startPoint x: 592, startPoint y: 96, endPoint x: 792, endPoint y: 106, distance: 199.5
click at [773, 104] on input "Mortgage Billing Statement" at bounding box center [780, 98] width 375 height 28
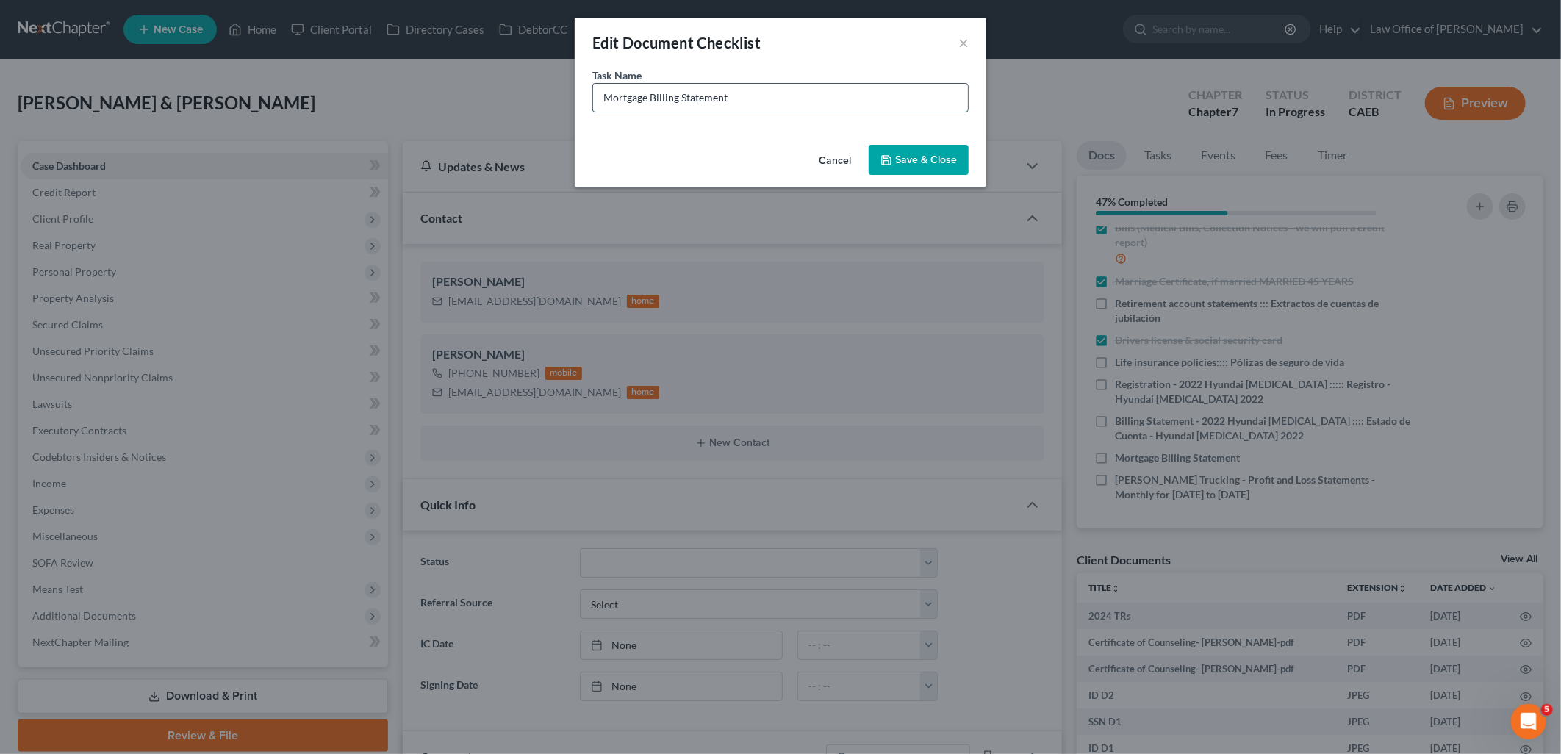
click at [767, 85] on input "Mortgage Billing Statement" at bounding box center [780, 98] width 375 height 28
paste input "Estado de cuenta de la hipoteca"
type input "Mortgage Billing Statement :::: Estado de cuenta de la hipoteca"
click at [915, 163] on button "Save & Close" at bounding box center [919, 160] width 100 height 31
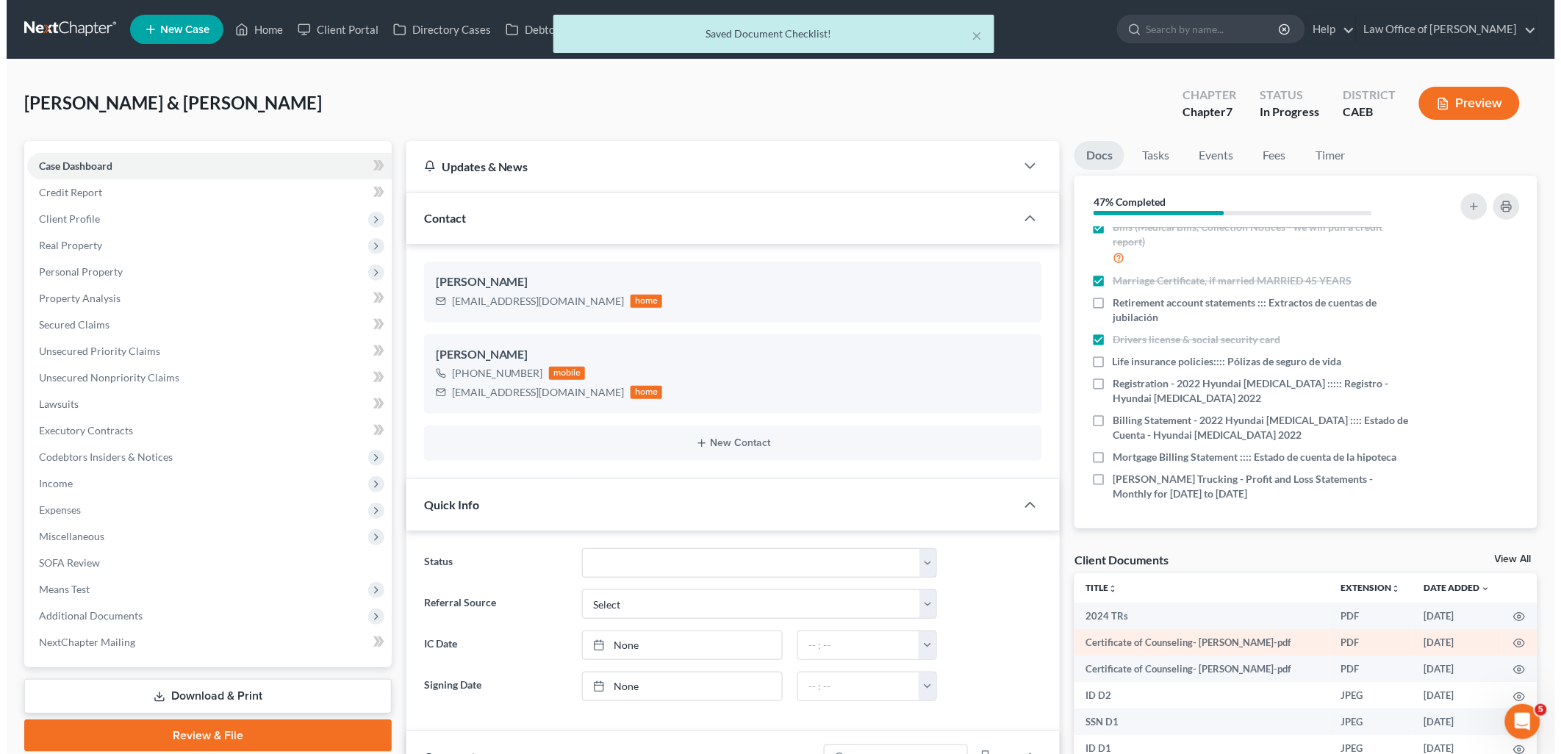
scroll to position [163, 0]
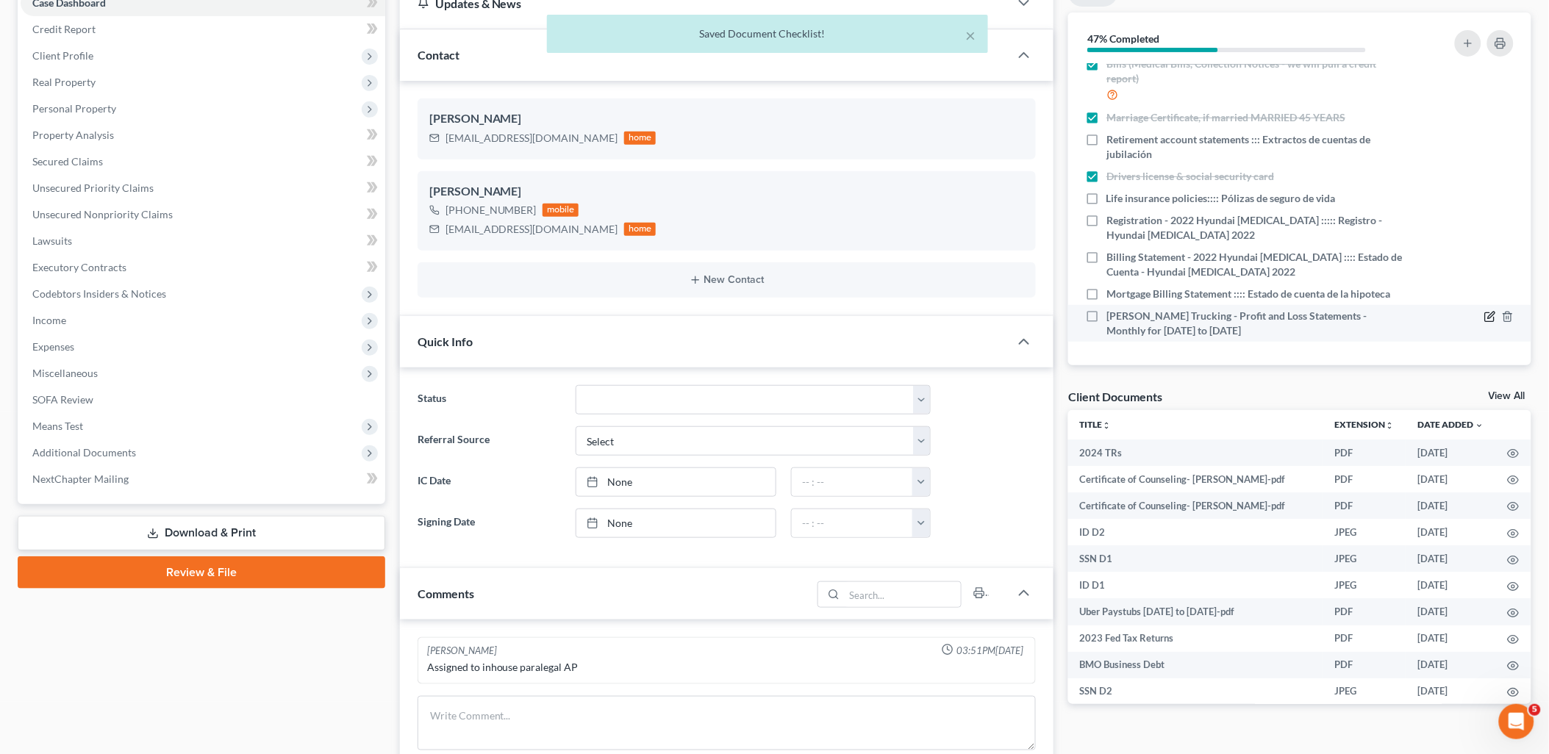
click at [1484, 320] on icon "button" at bounding box center [1490, 317] width 12 height 12
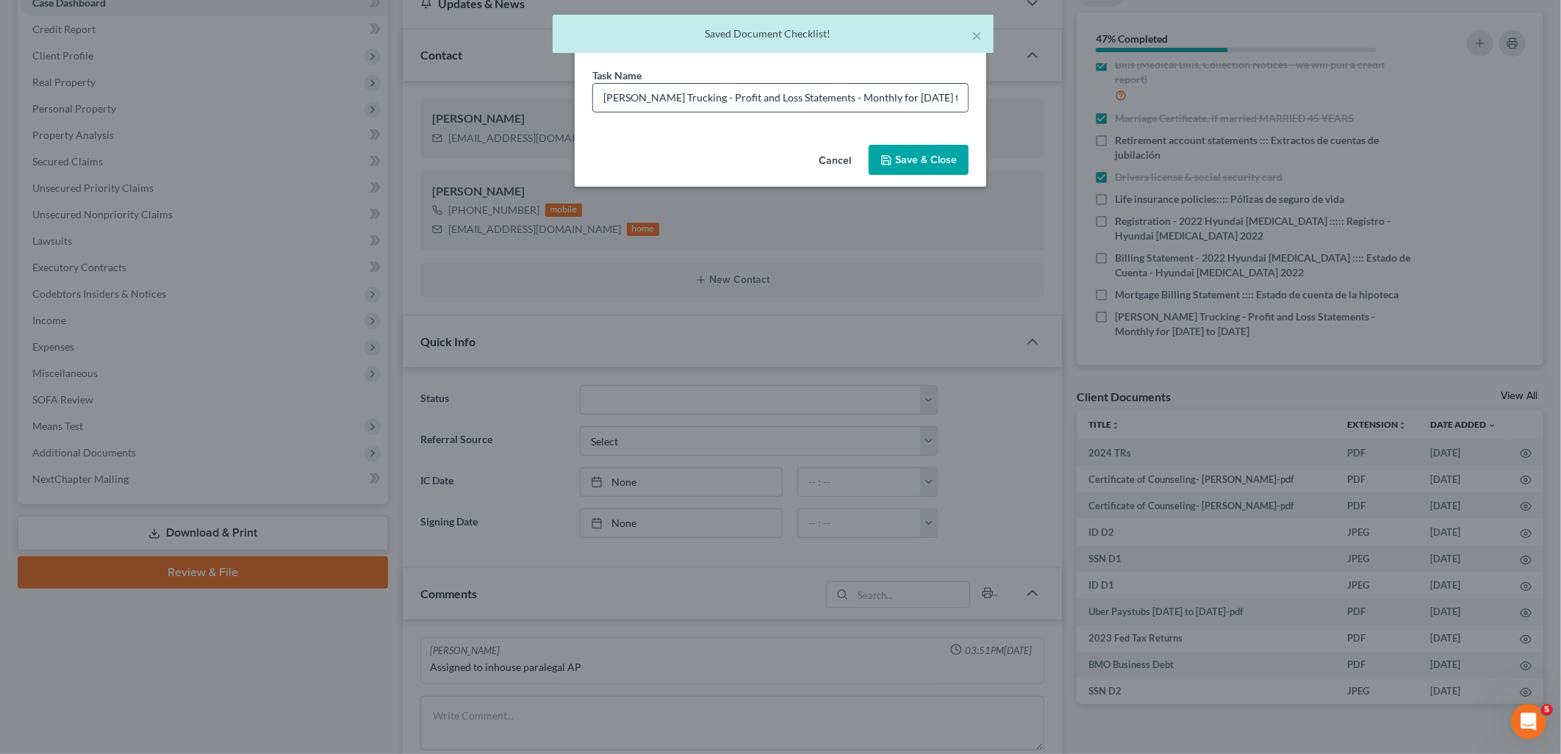
scroll to position [0, 11]
drag, startPoint x: 601, startPoint y: 91, endPoint x: 967, endPoint y: 100, distance: 366.2
click at [967, 100] on input "Rosales Trucking - Profit and Loss Statements - Monthly for Feb 2025 to July 20…" at bounding box center [780, 98] width 375 height 28
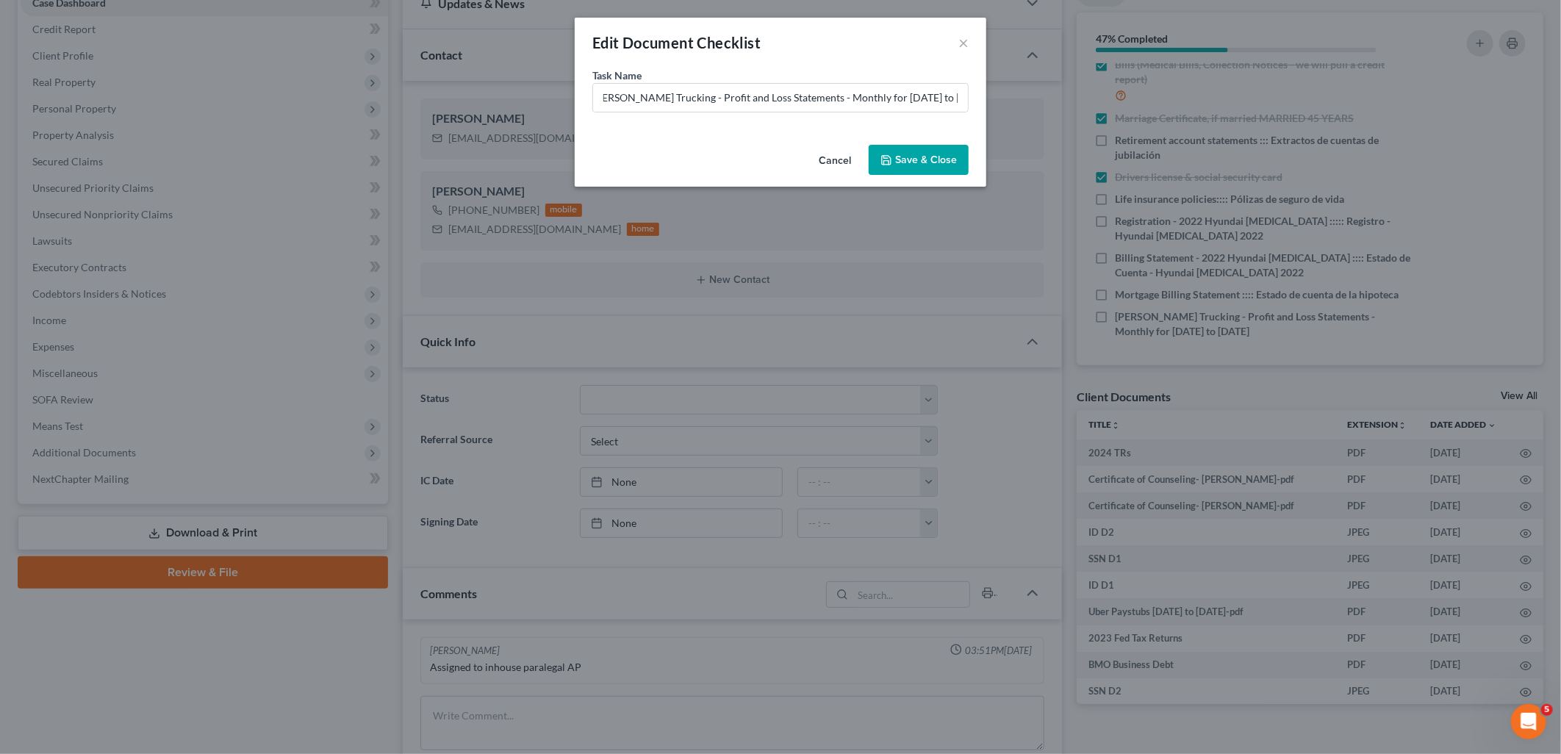
scroll to position [0, 0]
click at [817, 89] on input "Rosales Trucking - Profit and Loss Statements - Monthly for Feb 2025 to July 20…" at bounding box center [780, 98] width 375 height 28
paste input "Rosales Trucking - Estados de Ganancias y Pérdidas - Mensuales de Febrero 2025 …"
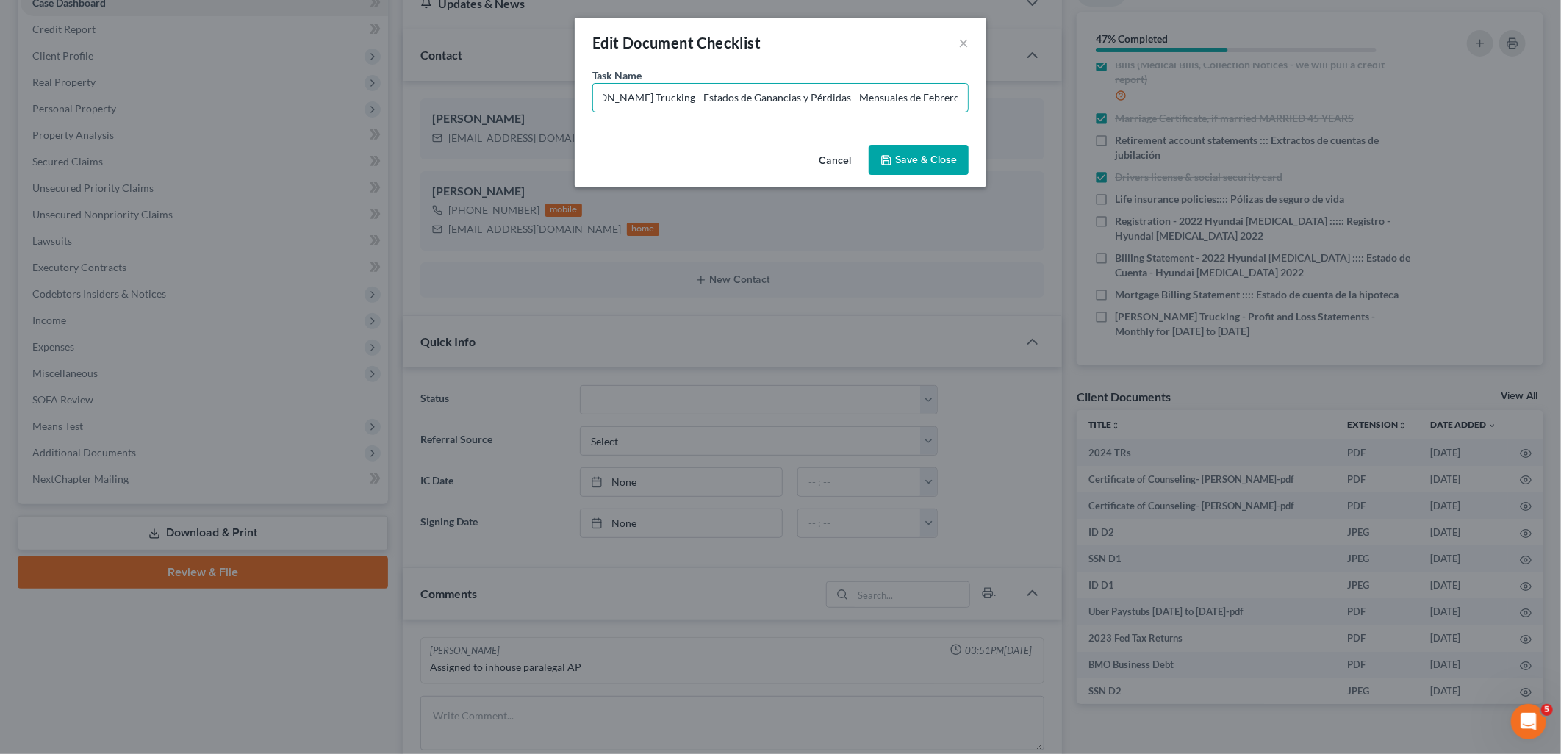
type input "Rosales Trucking - Profit and Loss Statements - Monthly for Feb 2025 to July 20…"
click at [942, 155] on button "Save & Close" at bounding box center [919, 160] width 100 height 31
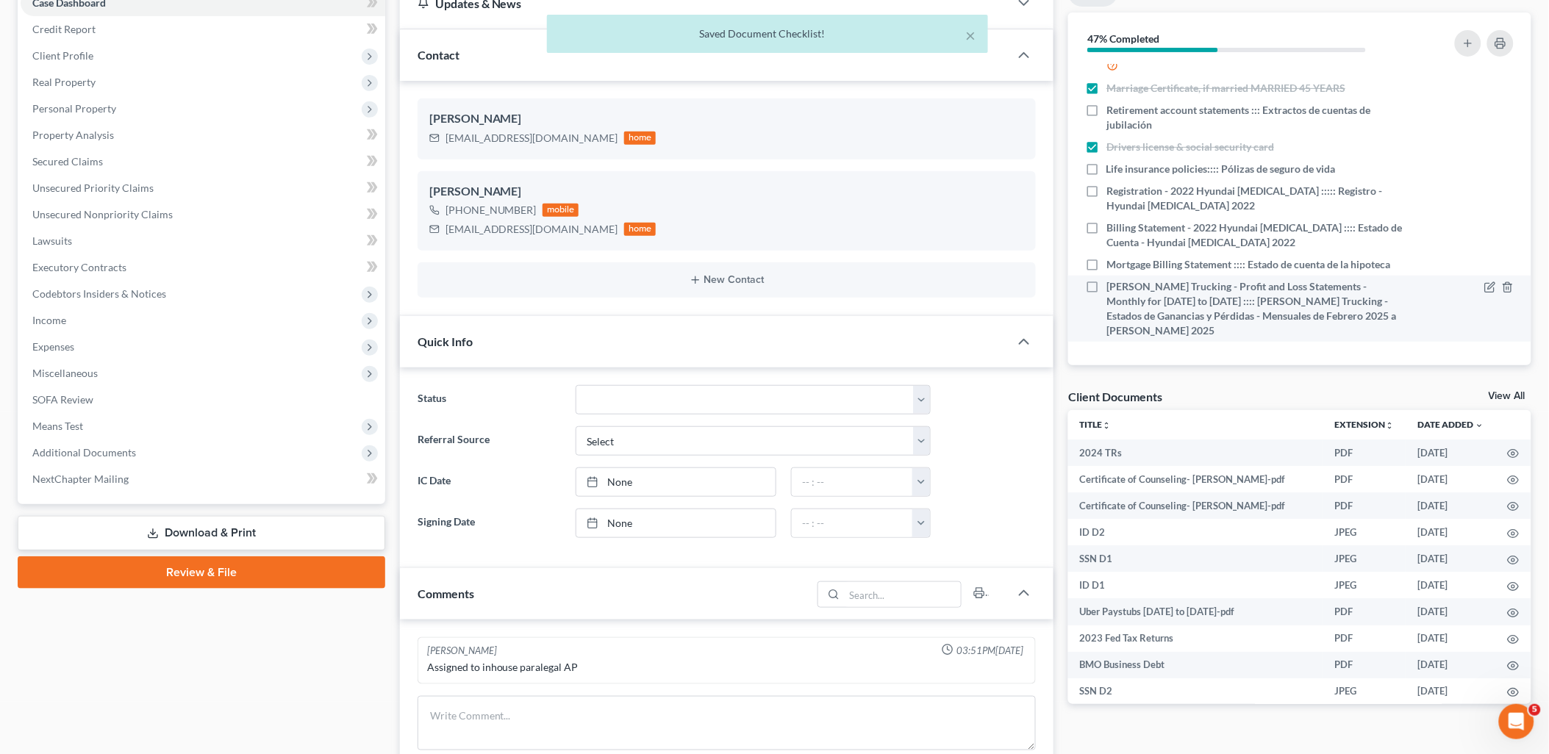
scroll to position [262, 0]
click at [1503, 42] on div "× Saved Document Checklist!" at bounding box center [767, 38] width 1549 height 46
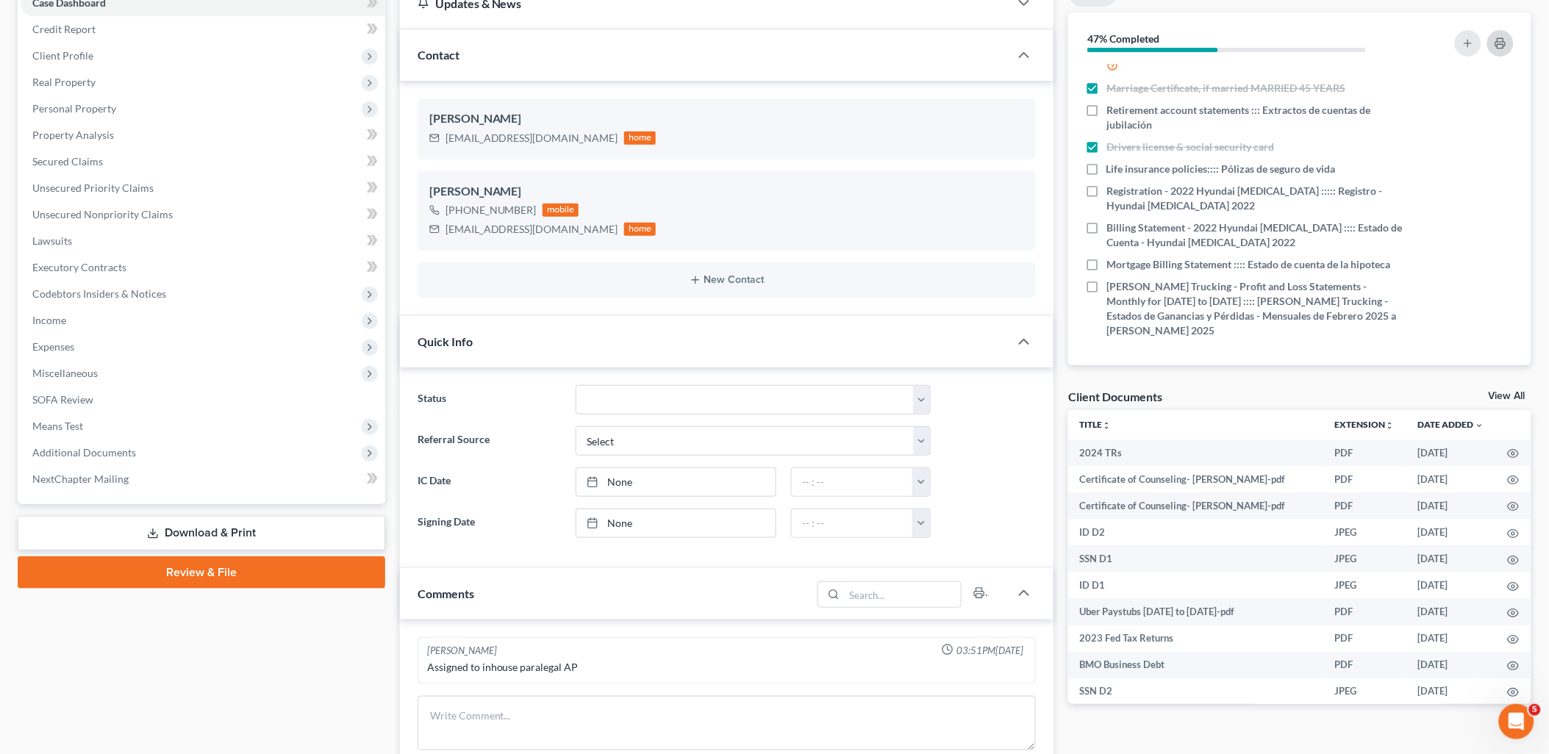
click at [1500, 37] on icon "button" at bounding box center [1500, 43] width 12 height 12
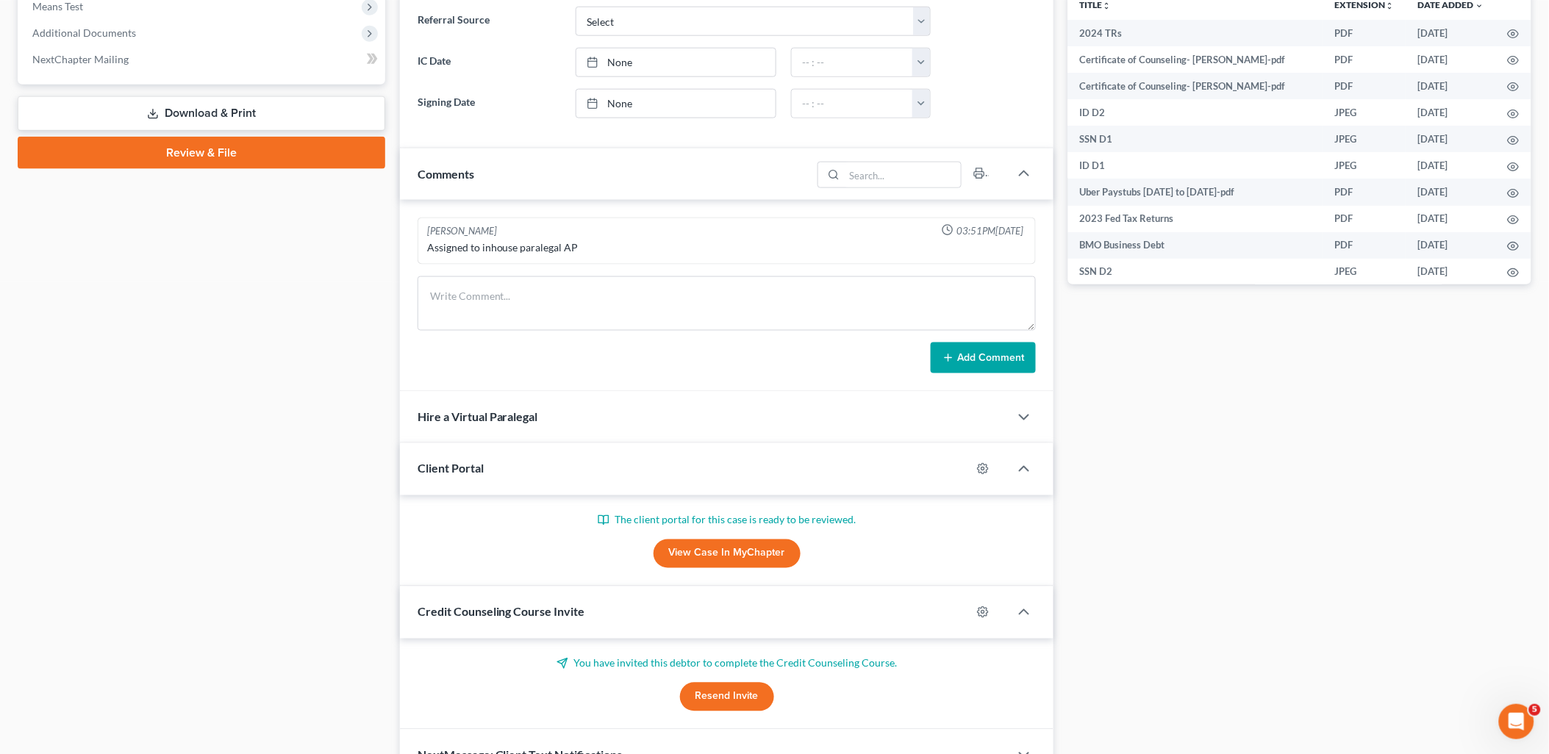
scroll to position [653, 0]
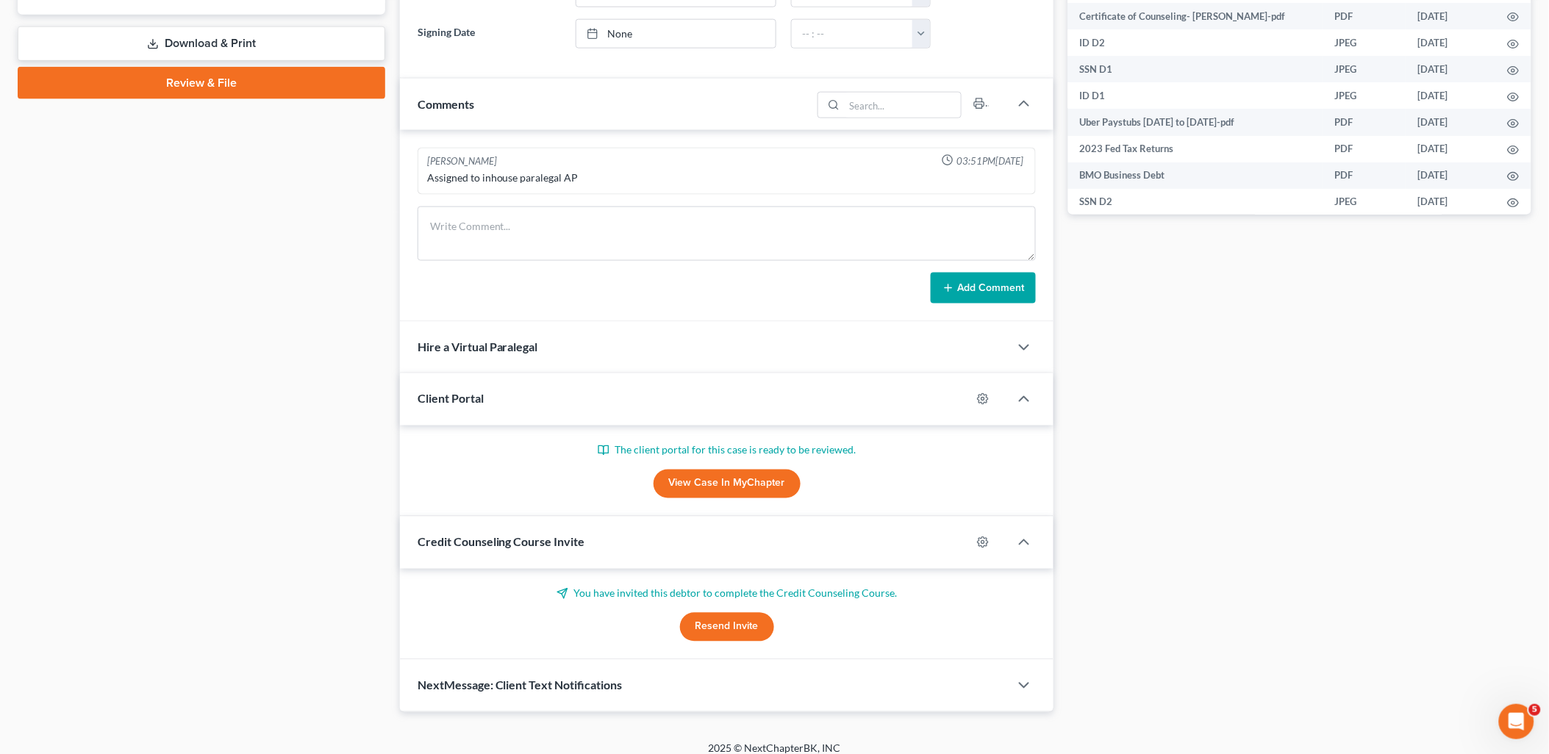
click at [687, 493] on link "View Case in MyChapter" at bounding box center [727, 484] width 147 height 29
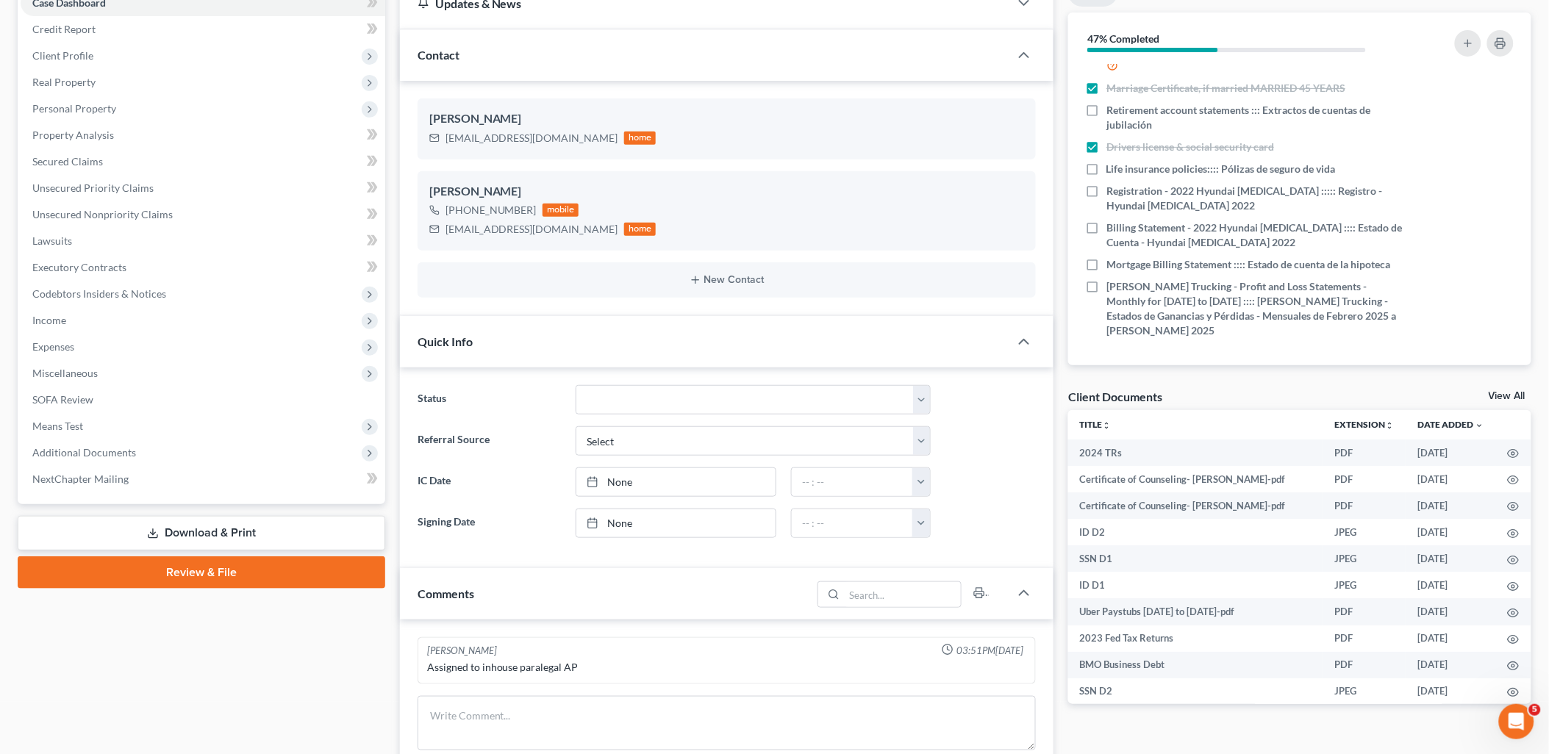
scroll to position [0, 0]
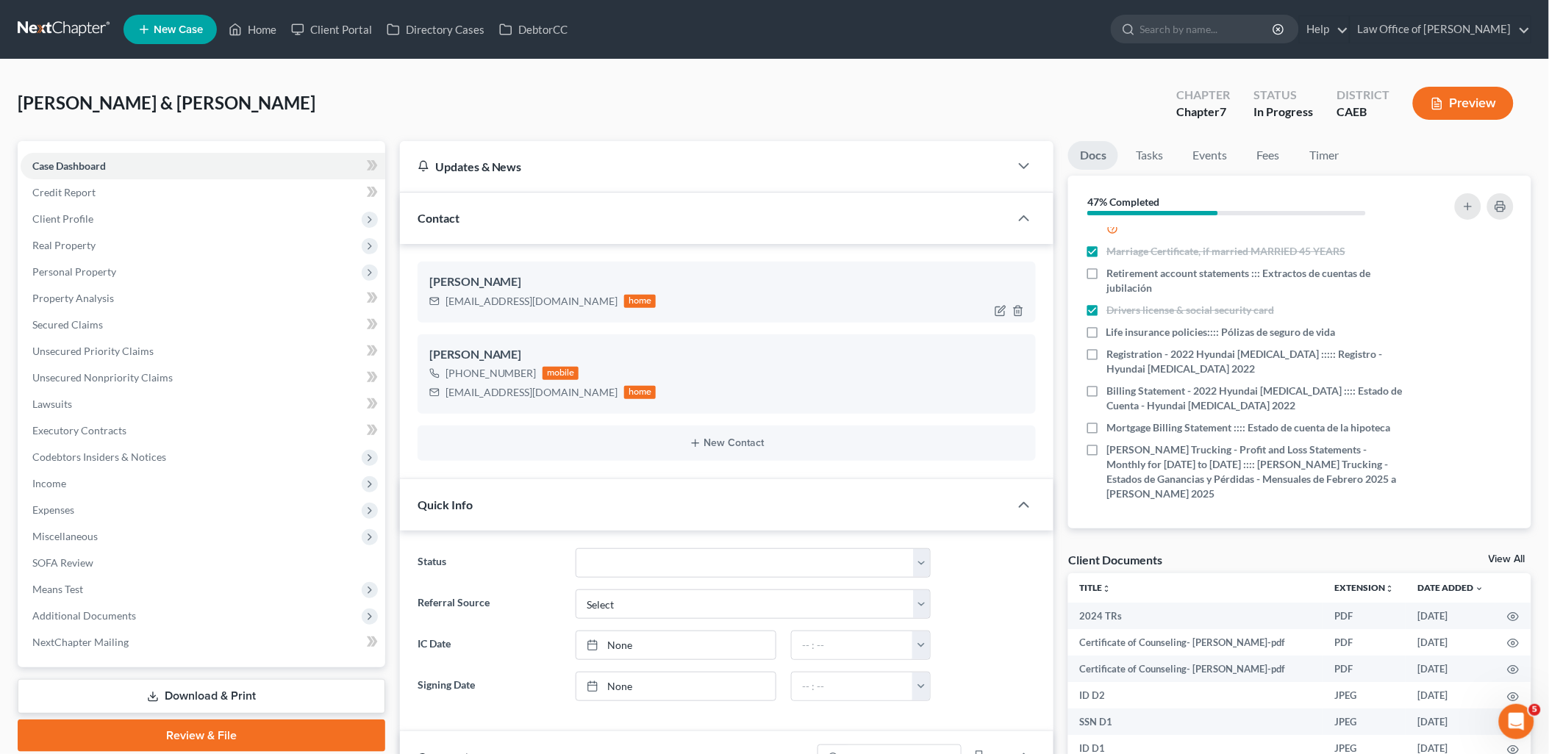
click at [445, 298] on div "queenc0212@gmail.com home" at bounding box center [542, 301] width 227 height 19
drag, startPoint x: 446, startPoint y: 298, endPoint x: 560, endPoint y: 302, distance: 114.0
click at [560, 302] on div "queenc0212@gmail.com home" at bounding box center [542, 301] width 227 height 19
copy div "queenc0212@gmail.com"
drag, startPoint x: 447, startPoint y: 393, endPoint x: 565, endPoint y: 401, distance: 117.8
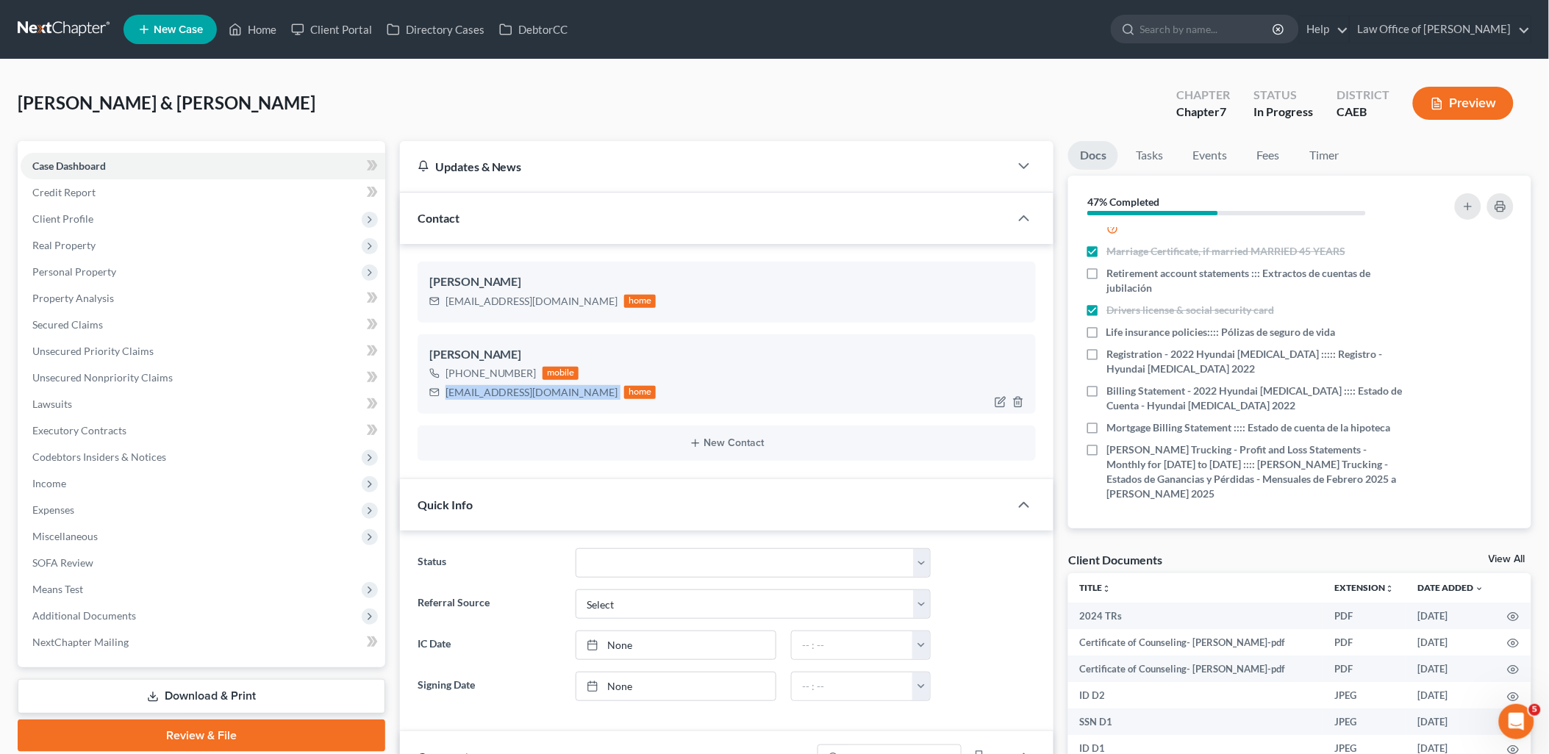
click at [565, 401] on div "garosales20@gmail.com home" at bounding box center [542, 392] width 227 height 19
copy div "garosales20@gmail.com"
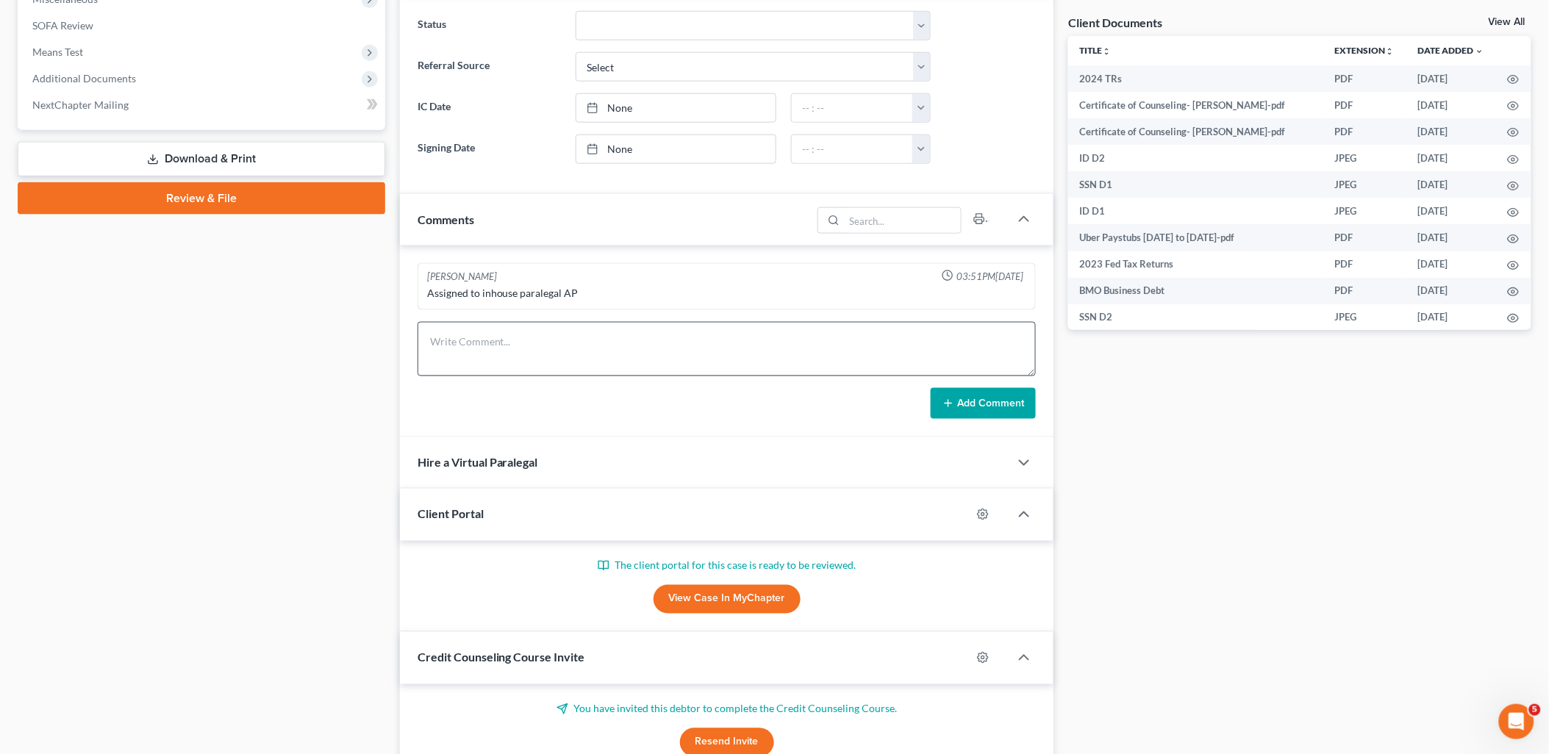
scroll to position [667, 0]
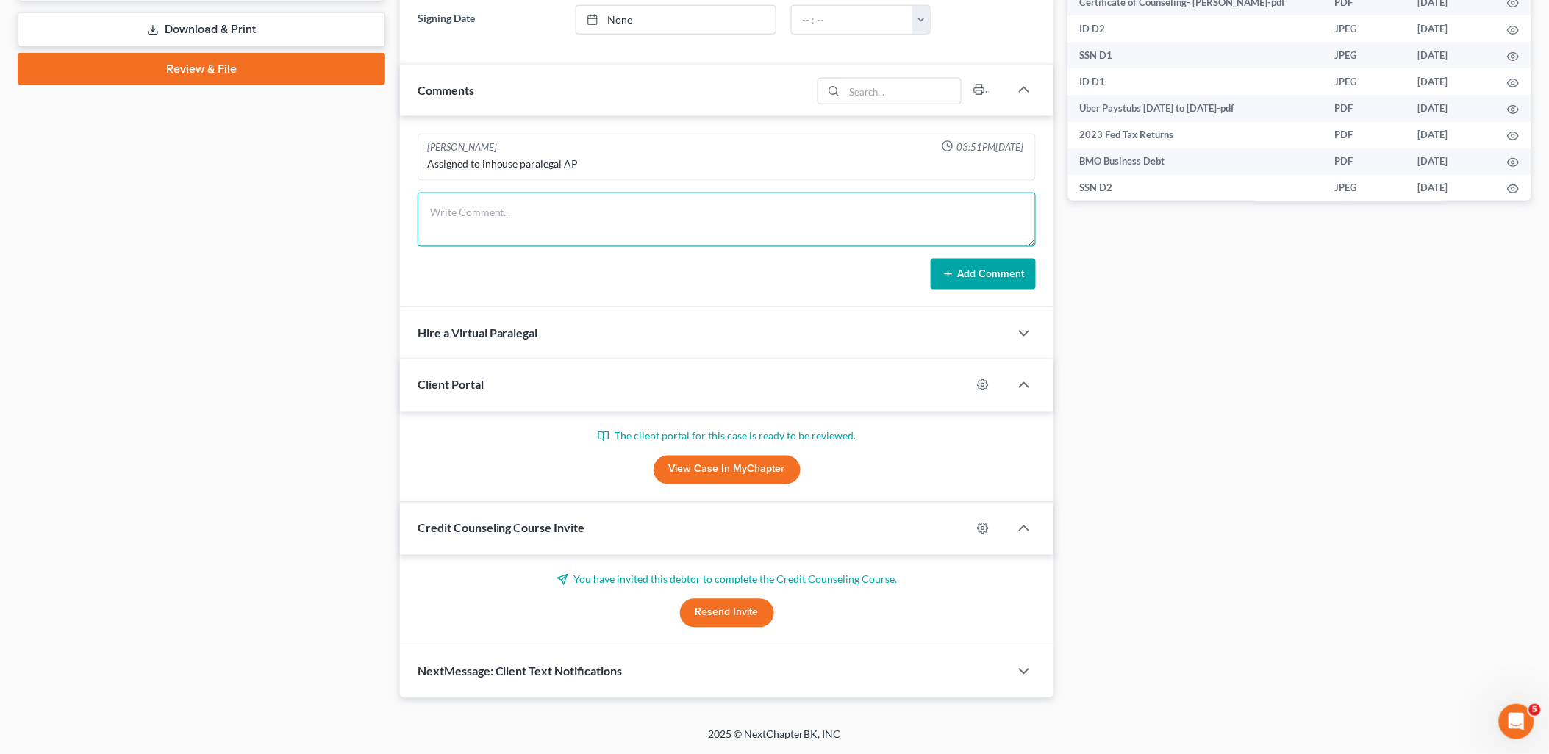
click at [501, 202] on textarea at bounding box center [727, 220] width 619 height 54
paste textarea "Buenos días, Se me ha asignado ayudar al abogado Tataje en la preparación de su…"
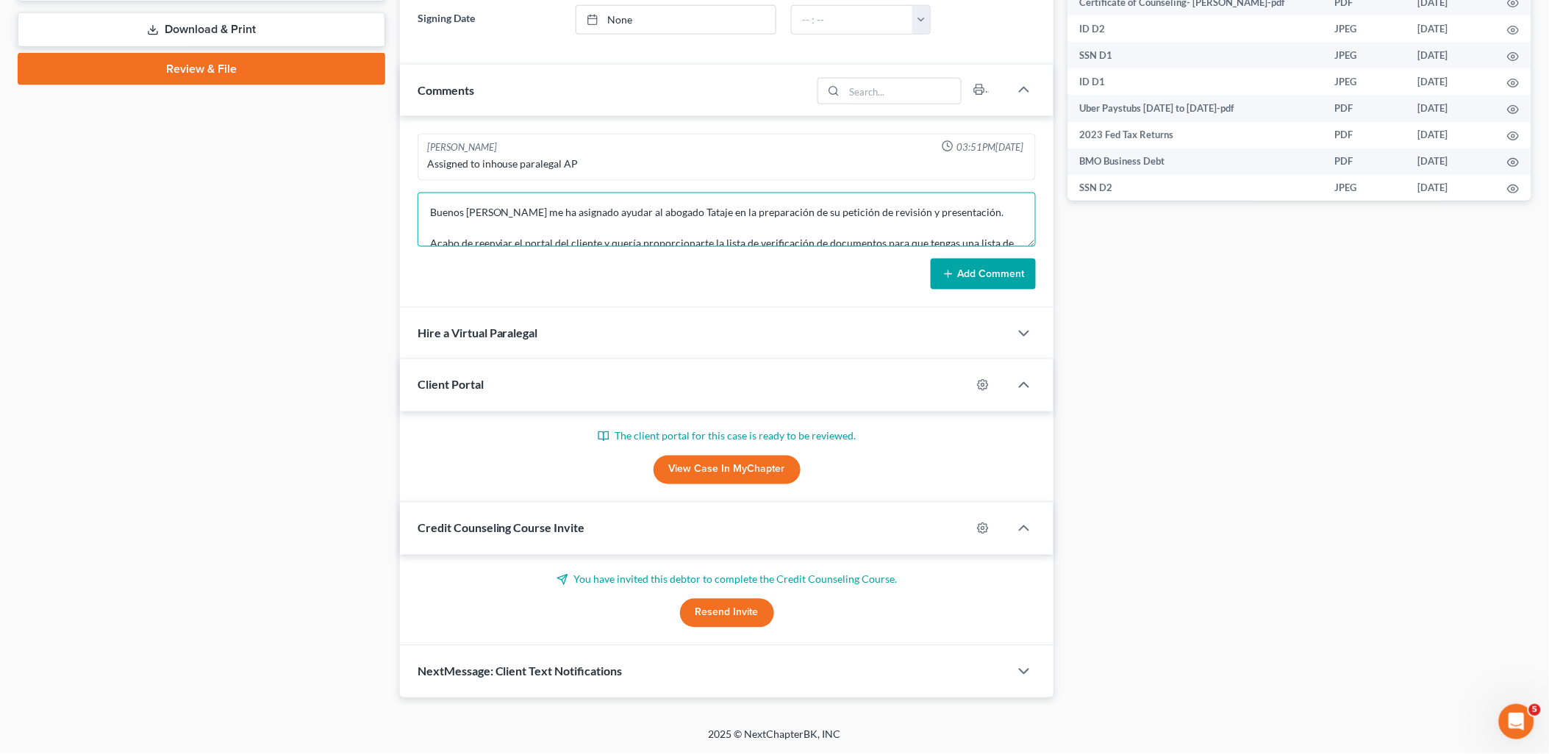
scroll to position [141, 0]
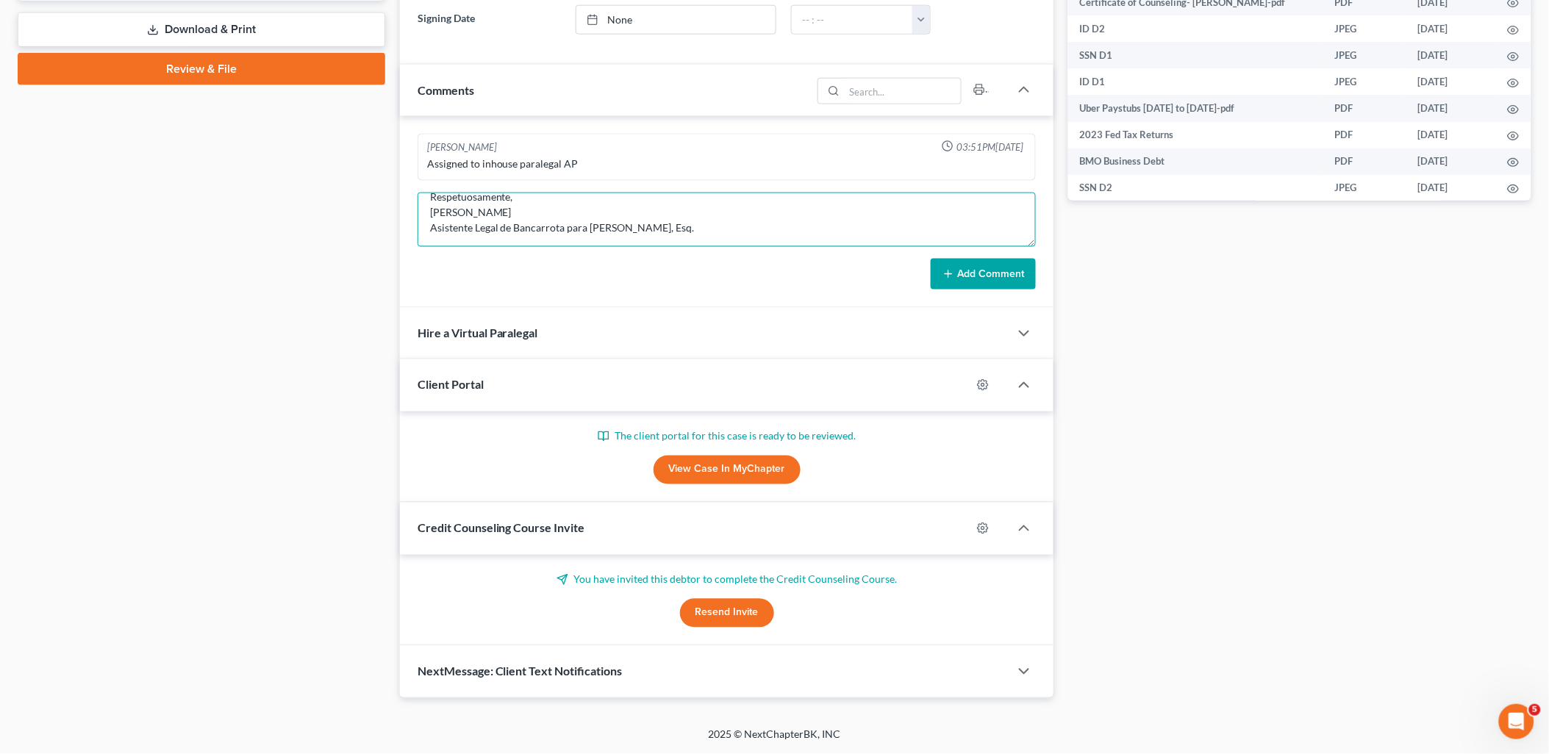
type textarea "Buenos días, Se me ha asignado ayudar al abogado Tataje en la preparación de su…"
click at [972, 271] on button "Add Comment" at bounding box center [983, 274] width 105 height 31
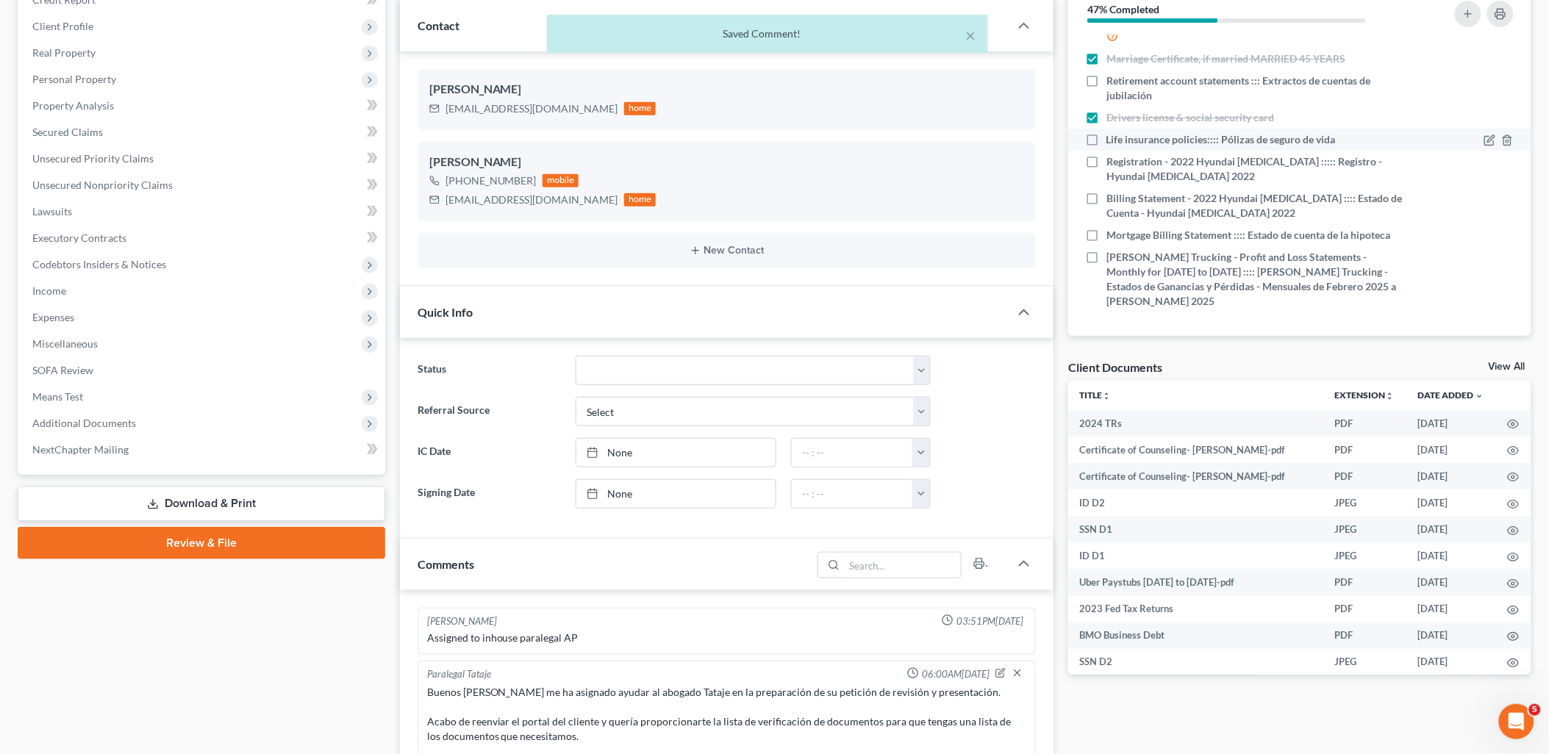
scroll to position [0, 0]
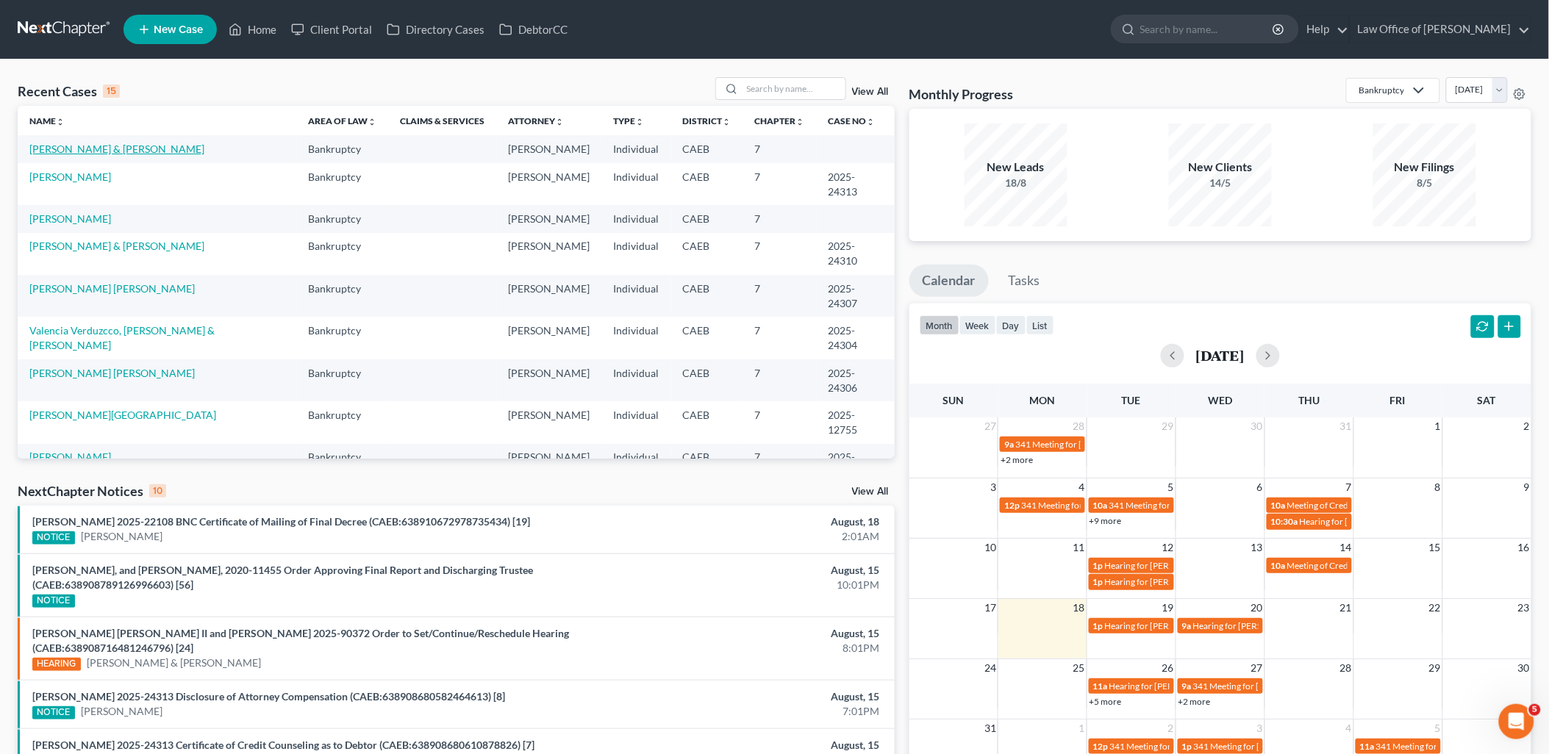
click at [112, 149] on link "Rosales, Guillermo & Maria" at bounding box center [116, 149] width 175 height 12
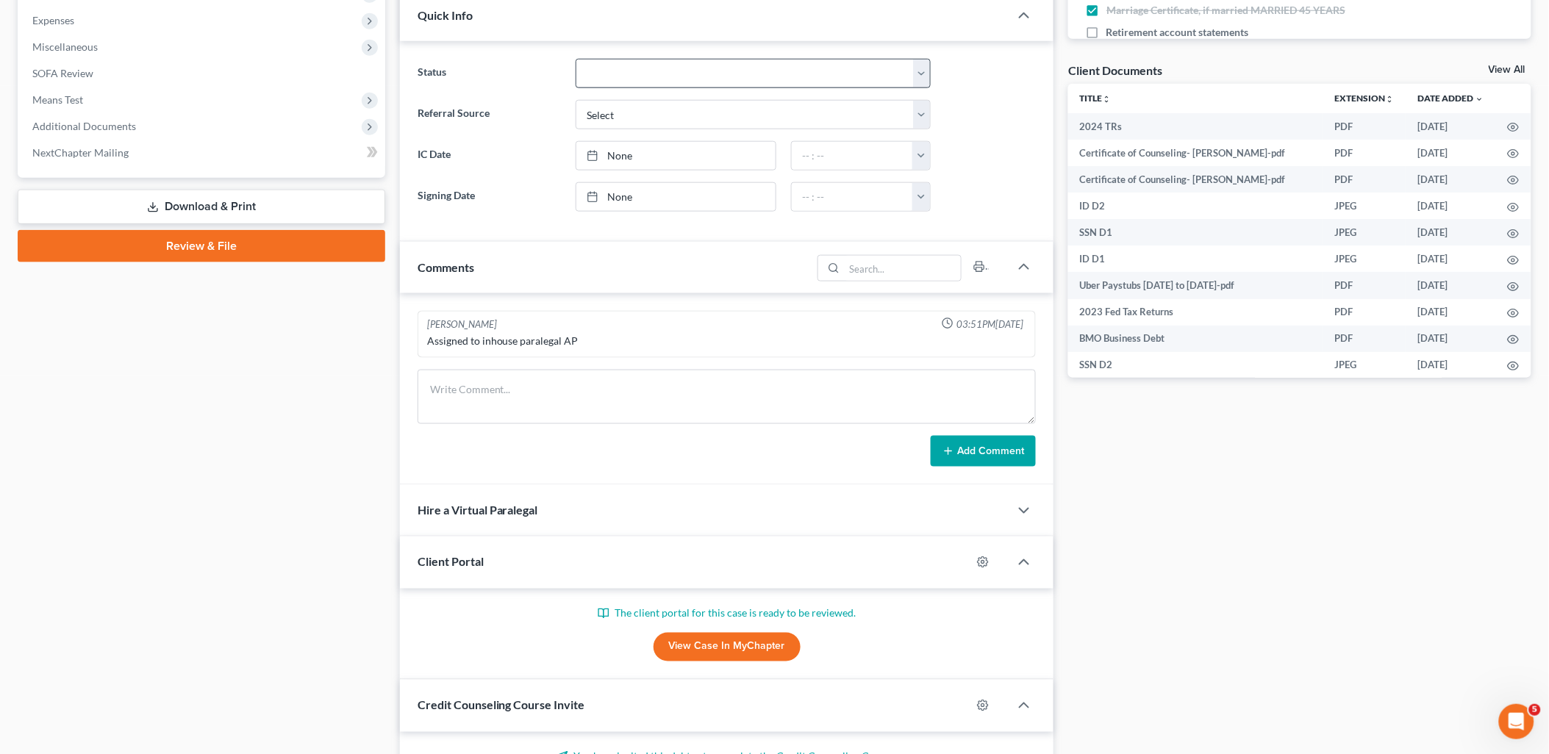
scroll to position [667, 0]
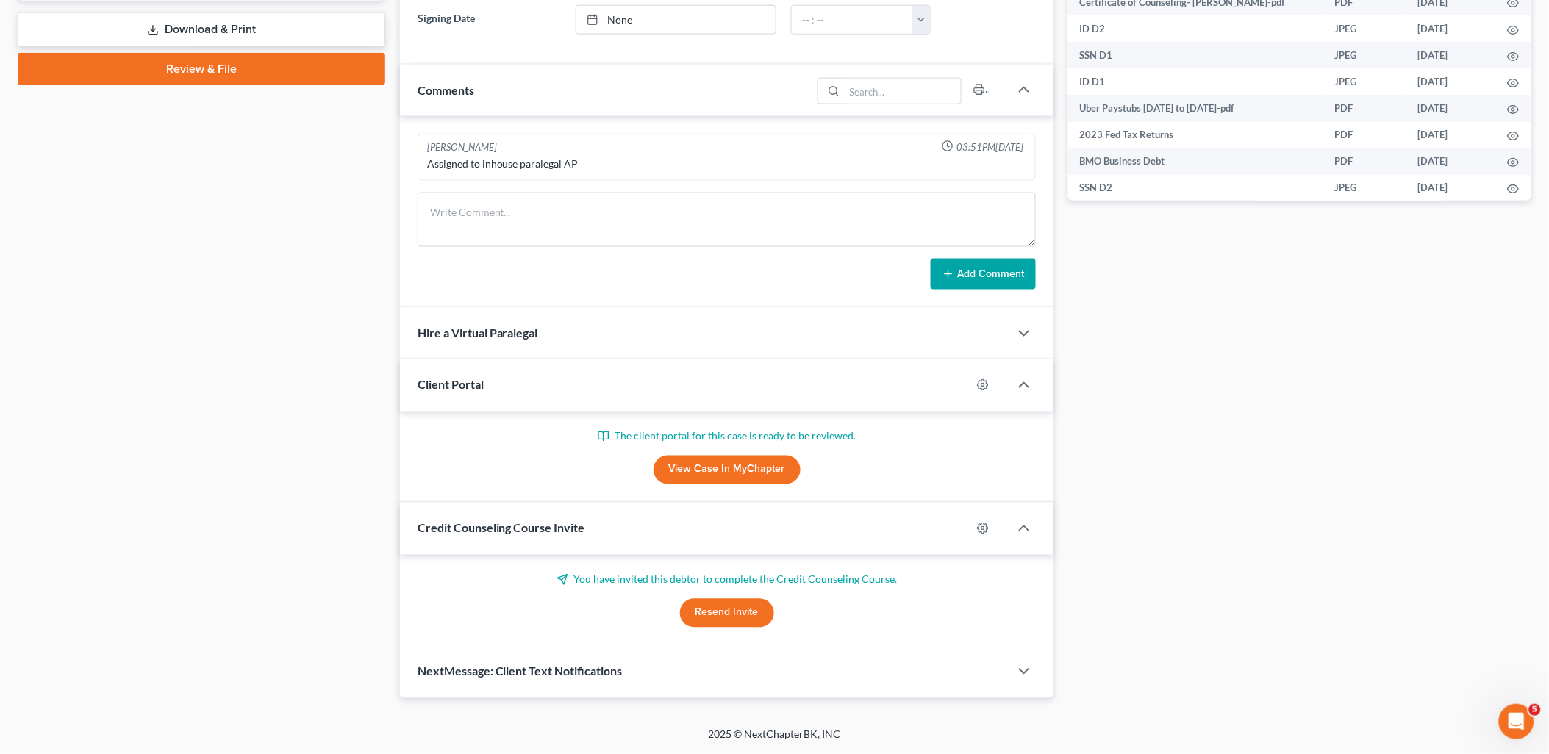
click at [724, 470] on link "View Case in MyChapter" at bounding box center [727, 470] width 147 height 29
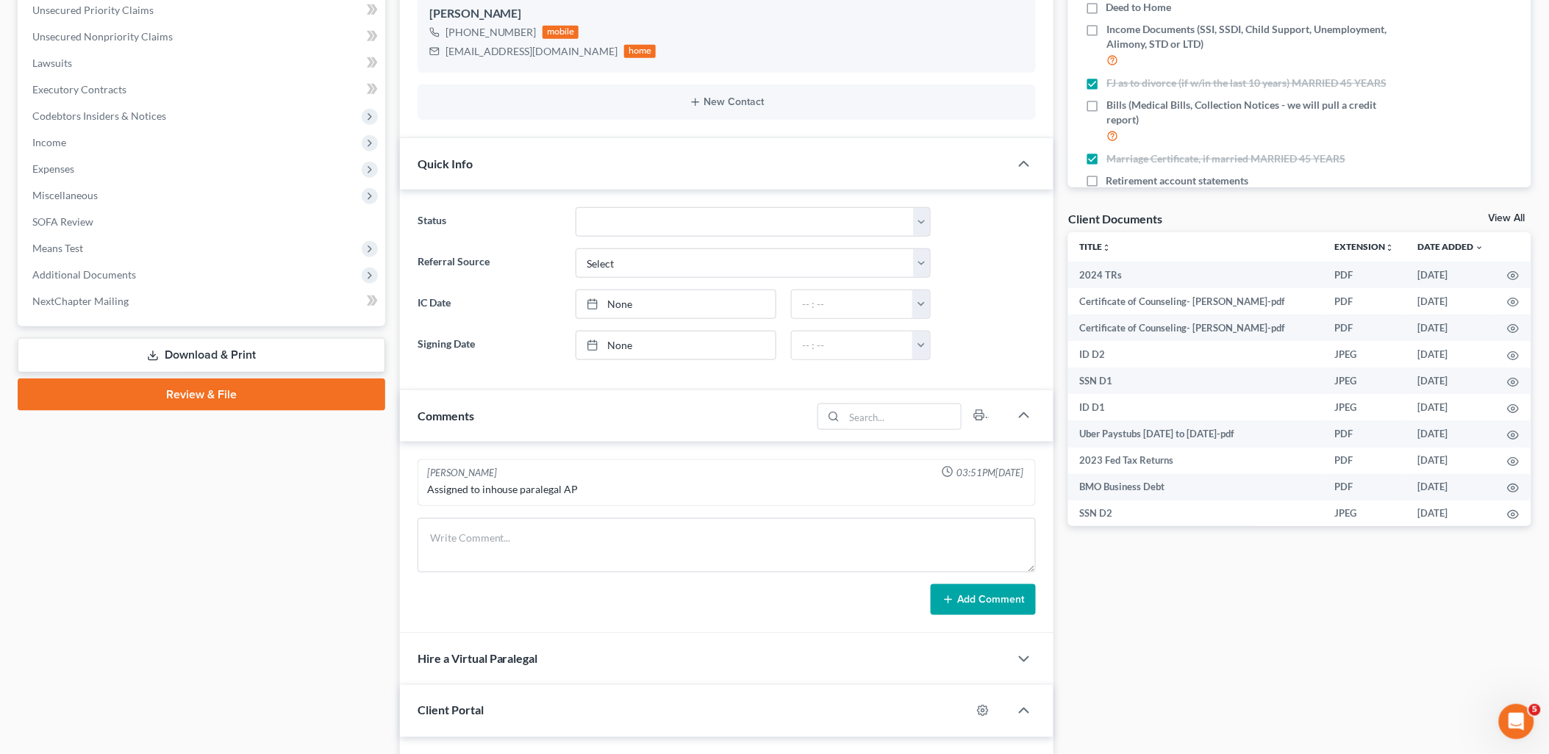
scroll to position [340, 0]
click at [1505, 215] on link "View All" at bounding box center [1507, 219] width 37 height 10
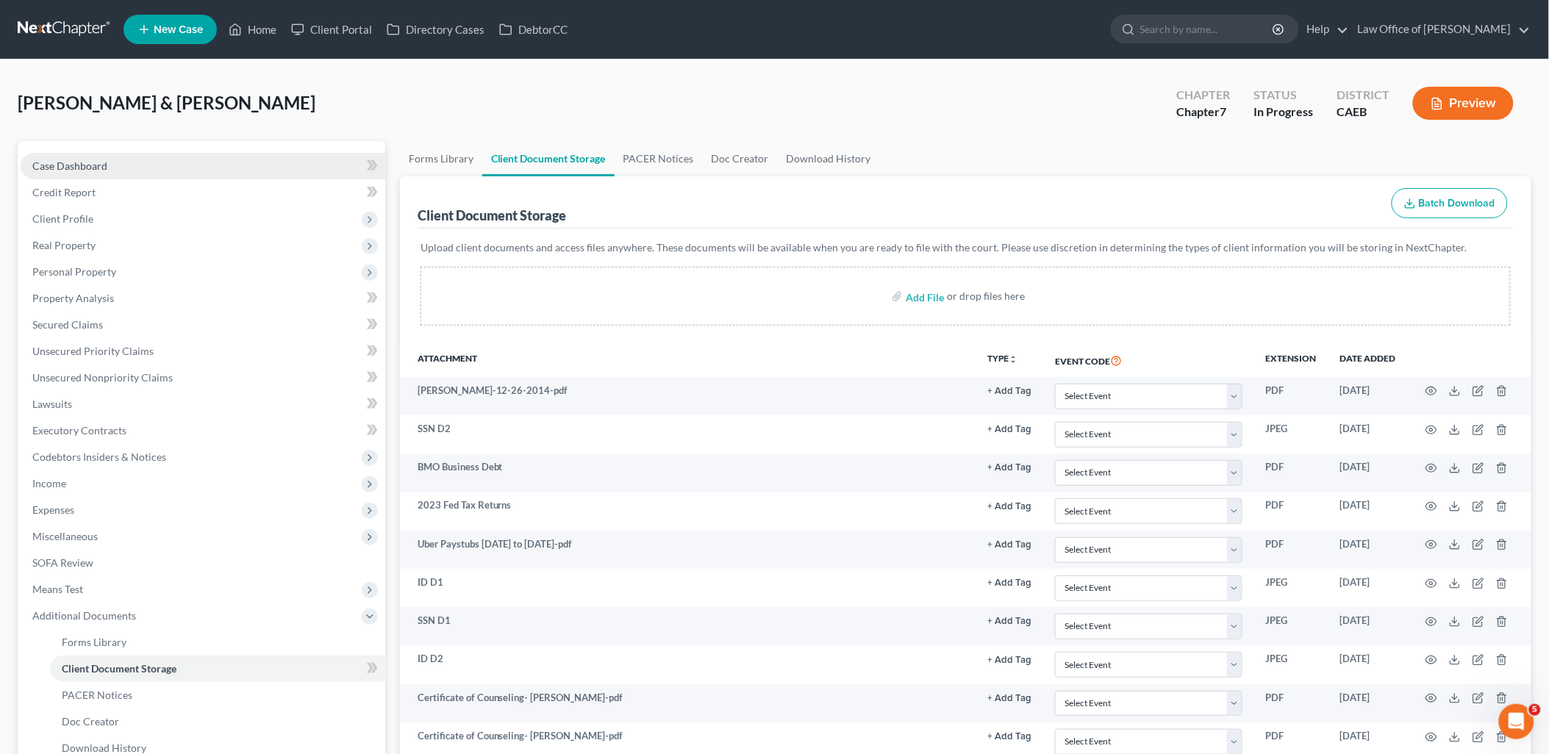
click at [78, 160] on span "Case Dashboard" at bounding box center [69, 166] width 75 height 12
